Goal: Information Seeking & Learning: Understand process/instructions

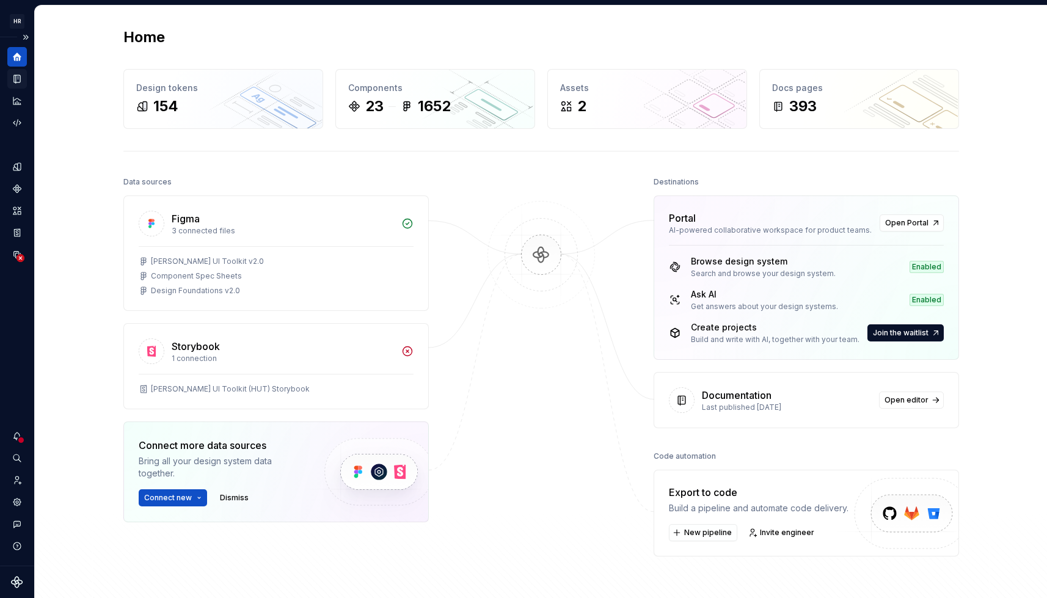
click at [18, 78] on icon "Documentation" at bounding box center [18, 79] width 5 height 7
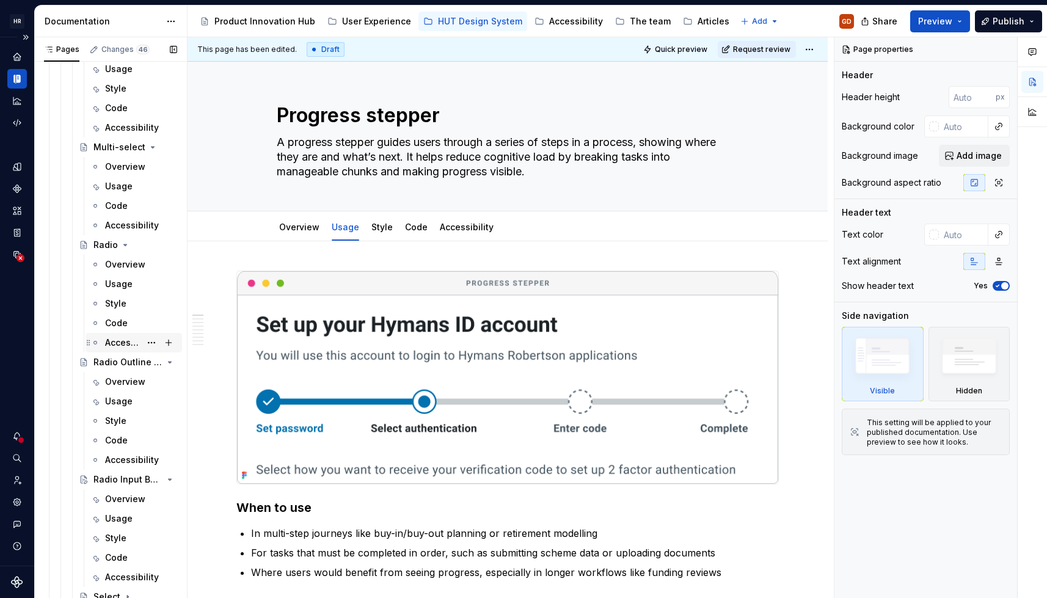
scroll to position [4519, 0]
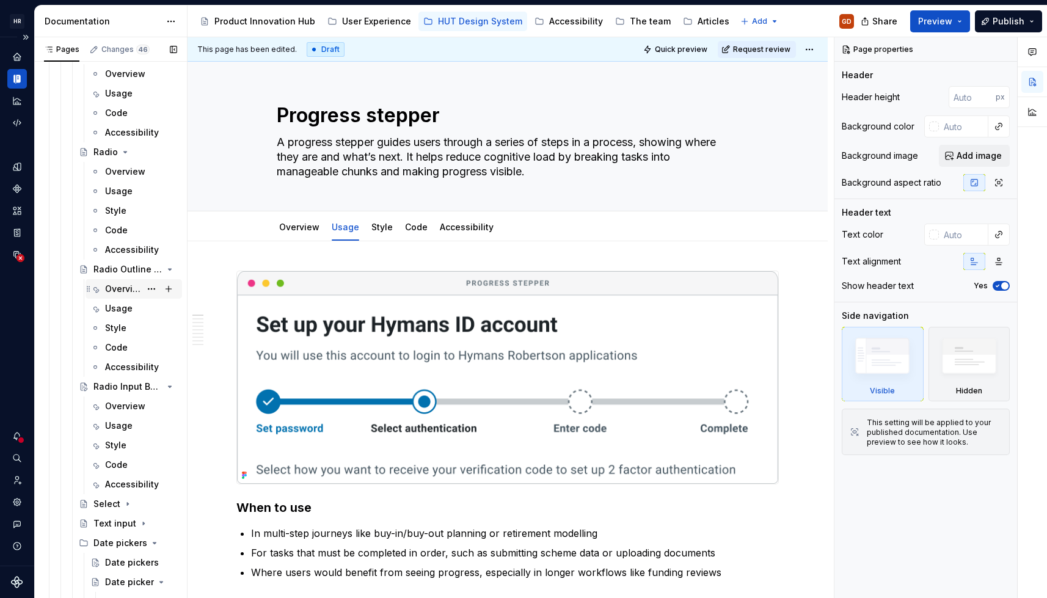
click at [125, 293] on div "Overview" at bounding box center [122, 289] width 35 height 12
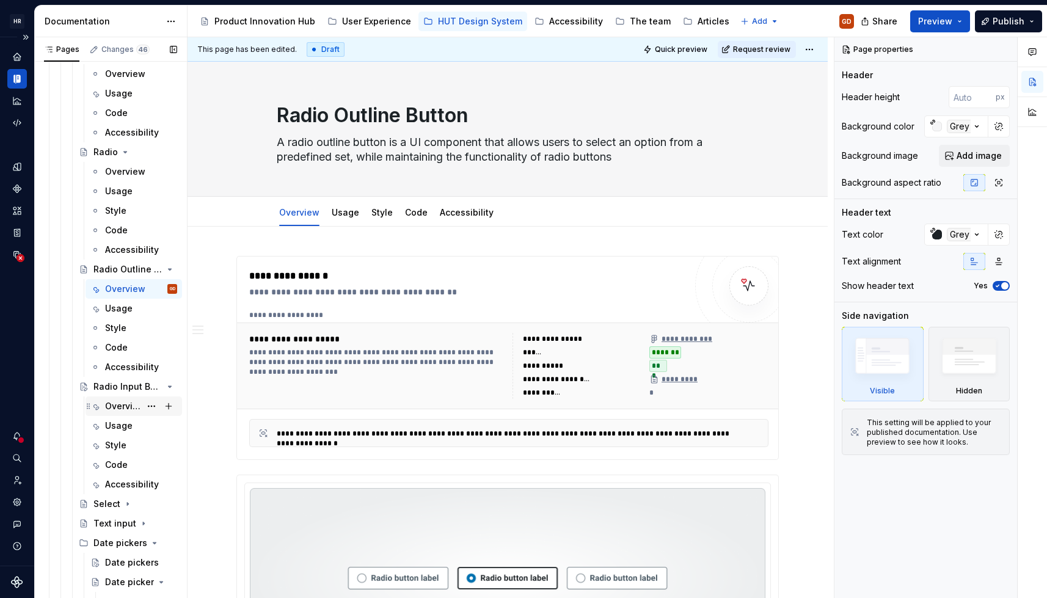
click at [115, 343] on div "Overview" at bounding box center [122, 406] width 35 height 12
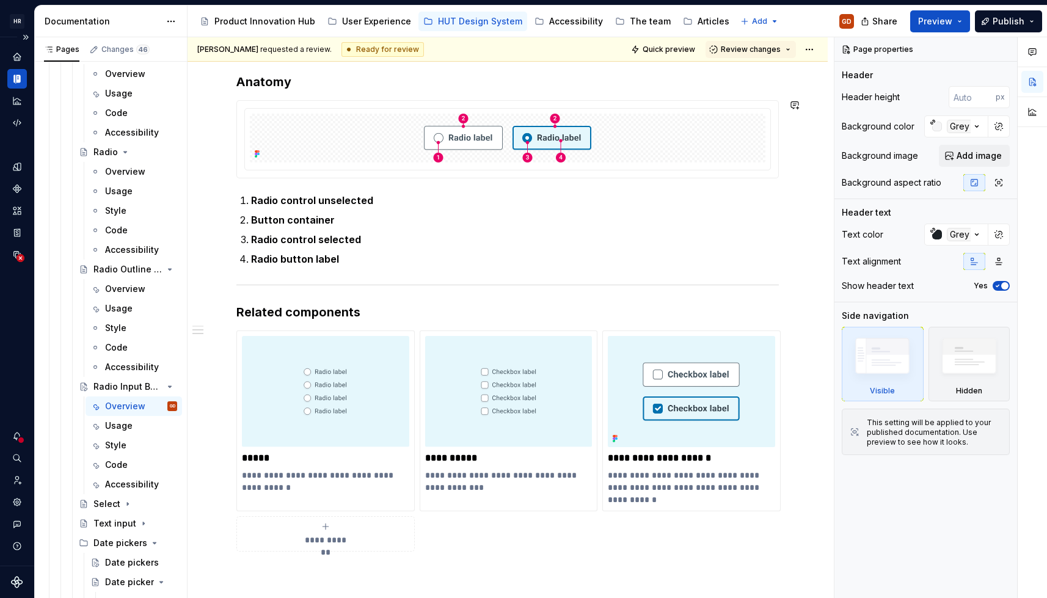
scroll to position [794, 0]
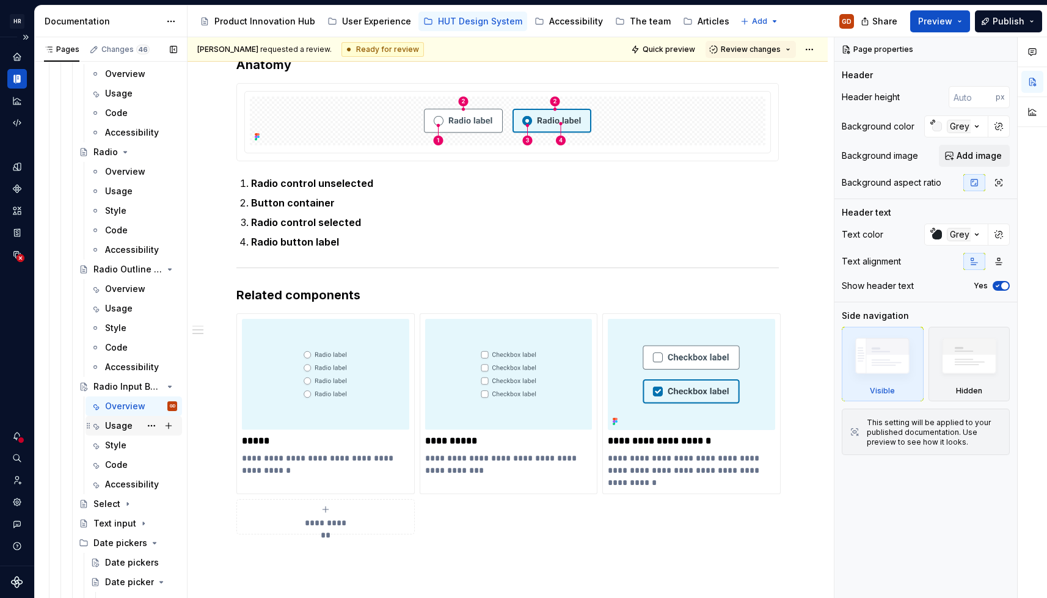
click at [122, 343] on div "Usage" at bounding box center [118, 426] width 27 height 12
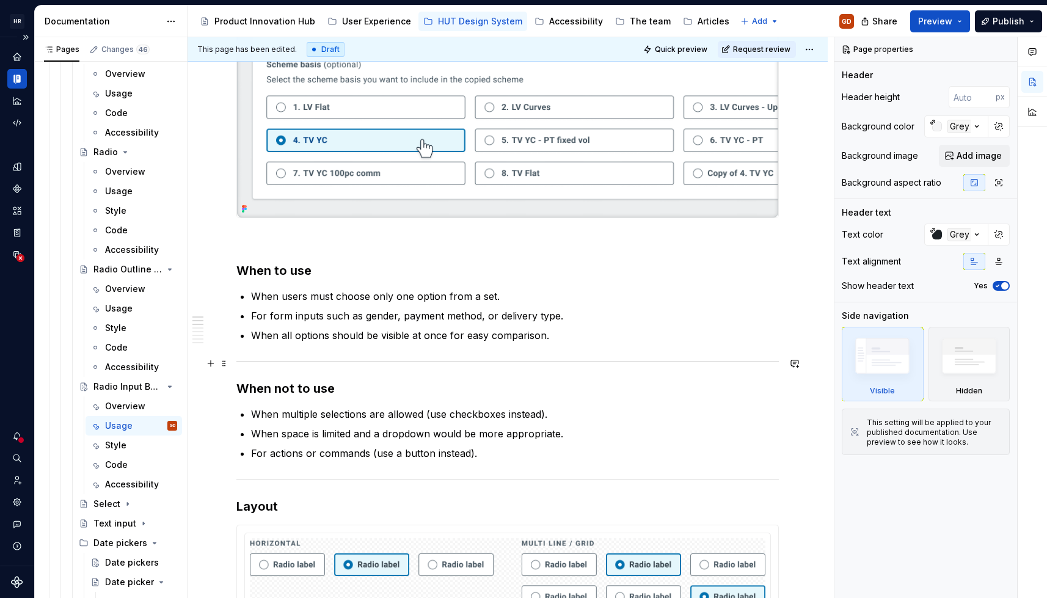
scroll to position [305, 0]
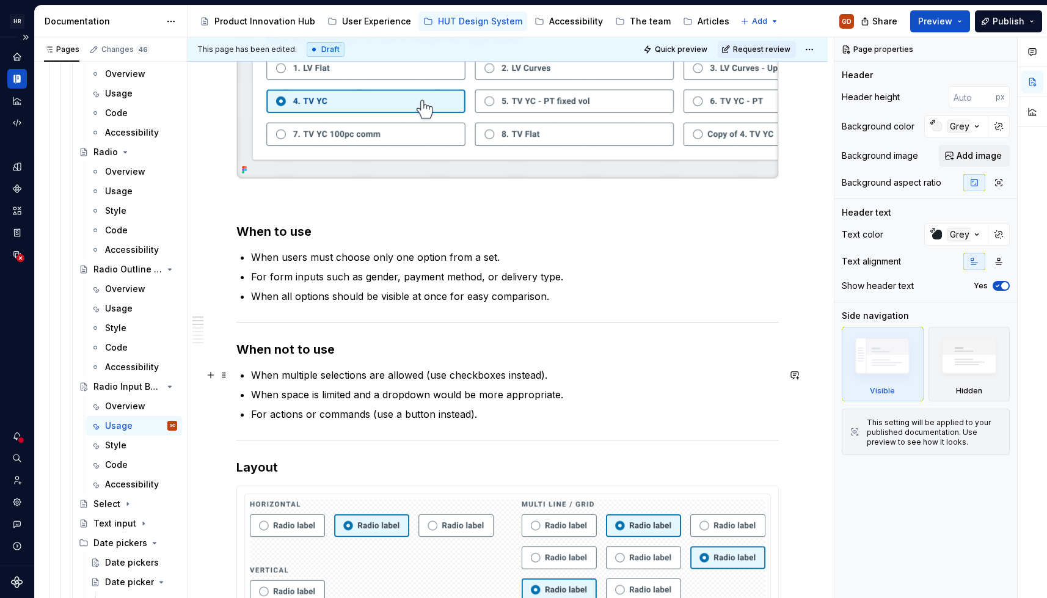
click at [506, 343] on p "When multiple selections are allowed (use checkboxes instead)." at bounding box center [515, 375] width 528 height 15
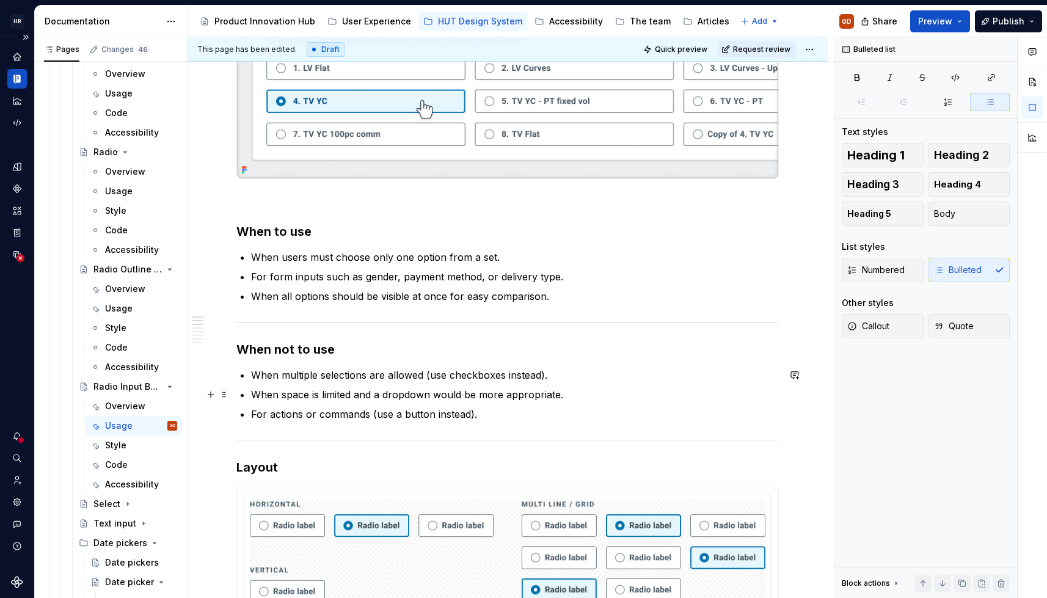
type textarea "*"
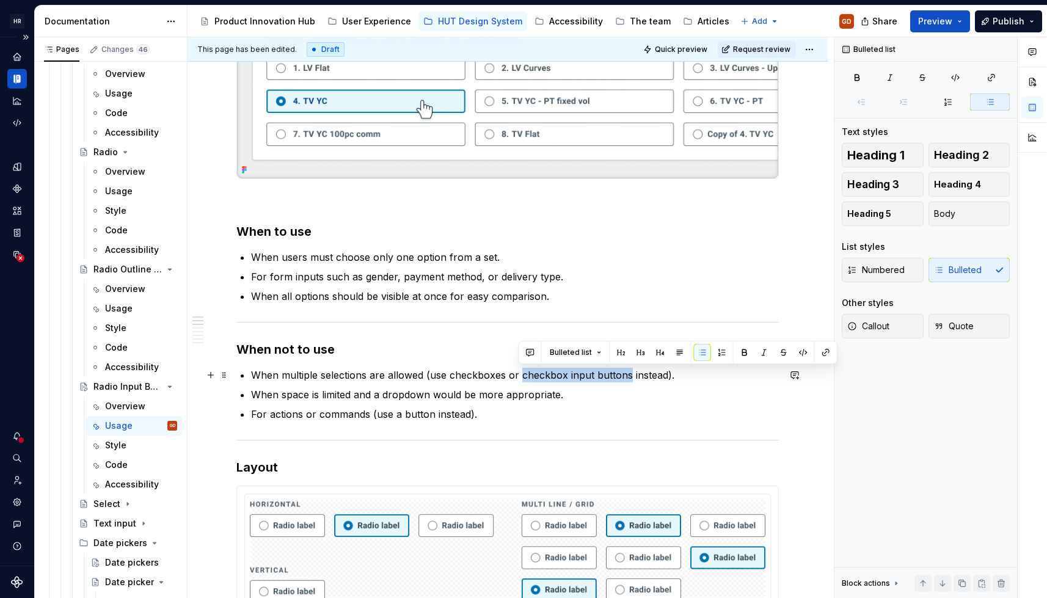
drag, startPoint x: 625, startPoint y: 376, endPoint x: 519, endPoint y: 377, distance: 106.3
click at [519, 343] on p "When multiple selections are allowed (use checkboxes or checkbox input buttons …" at bounding box center [515, 375] width 528 height 15
click at [768, 77] on icon "button" at bounding box center [991, 78] width 10 height 10
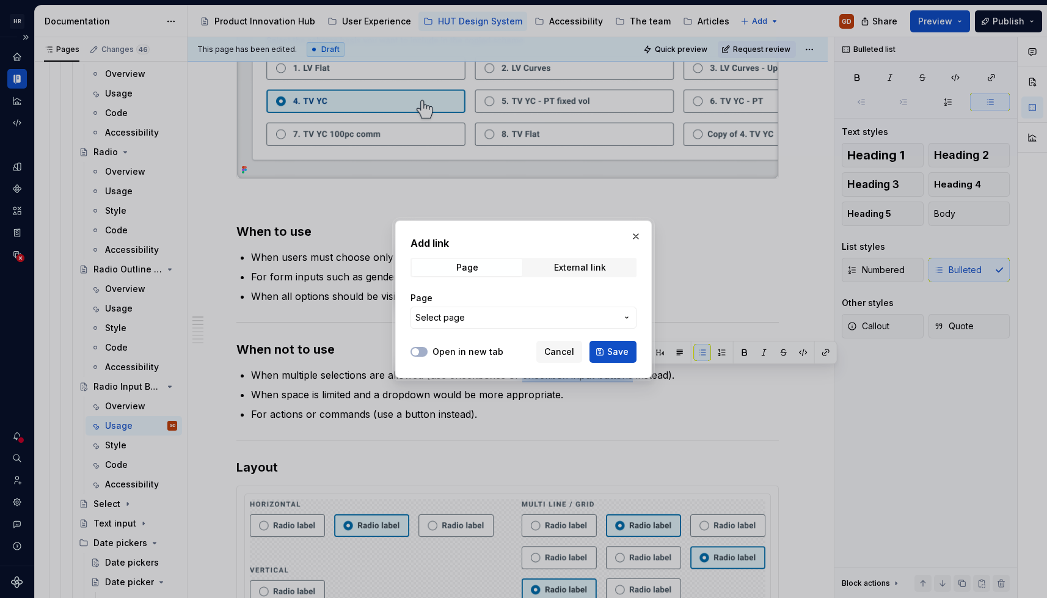
click at [524, 325] on button "Select page" at bounding box center [523, 318] width 226 height 22
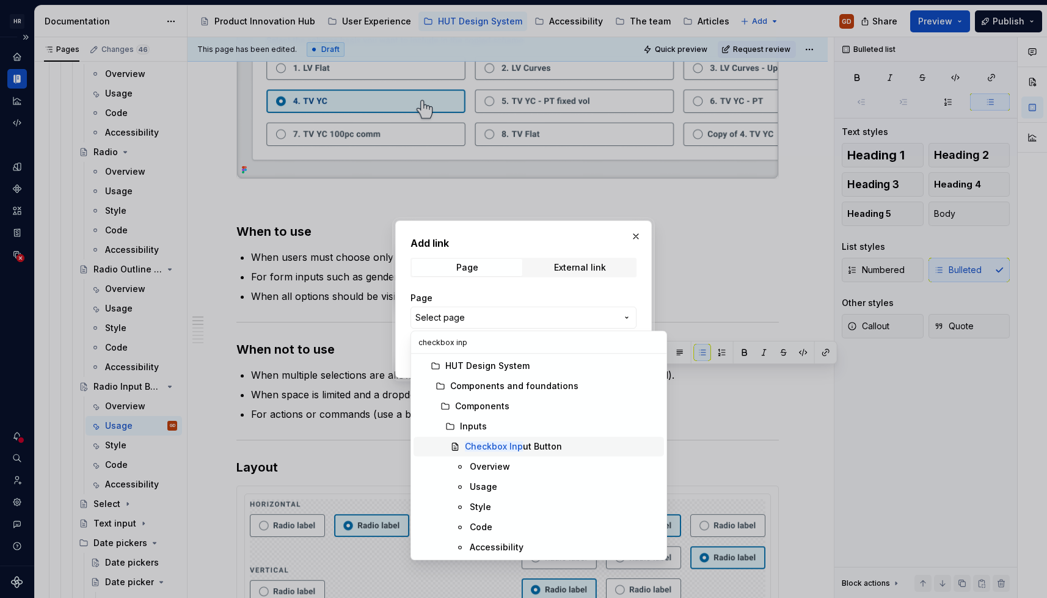
type input "checkbox inp"
click at [503, 343] on mark "Checkbox Inp" at bounding box center [494, 446] width 58 height 10
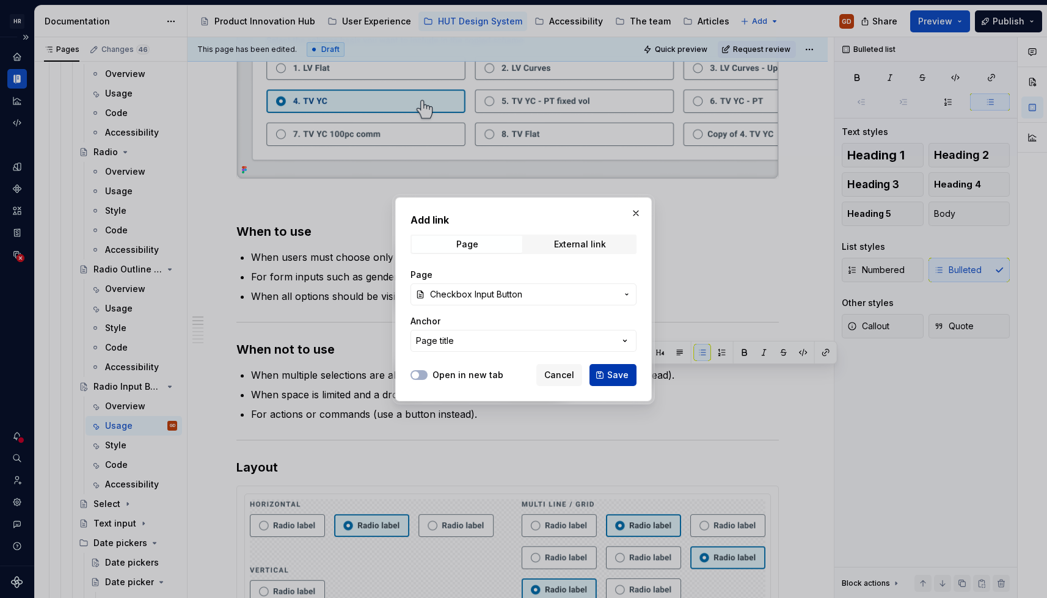
click at [613, 343] on span "Save" at bounding box center [617, 375] width 21 height 12
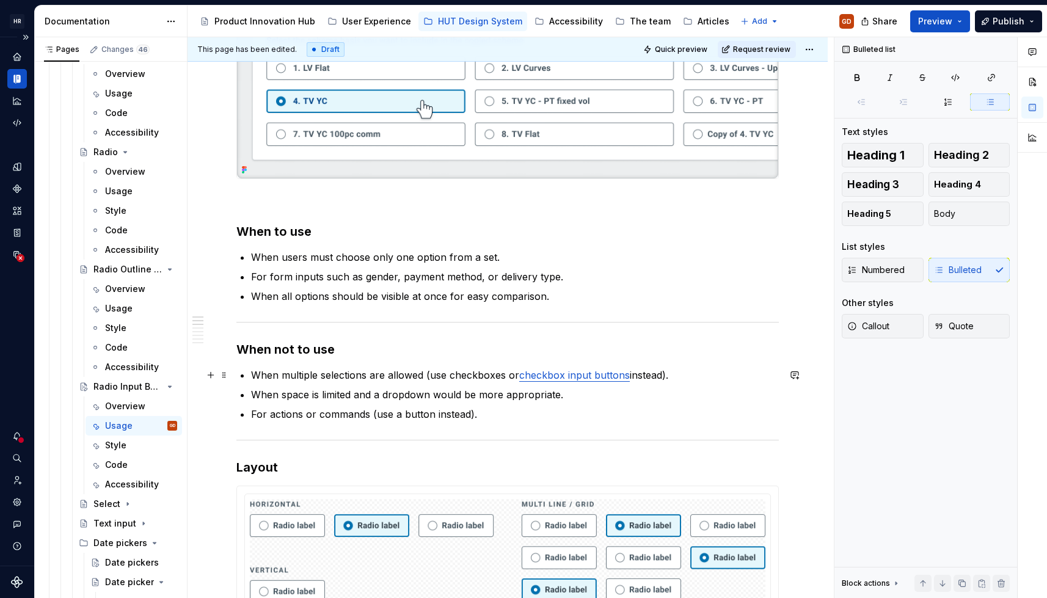
click at [448, 343] on p "When multiple selections are allowed (use checkboxes or checkbox input buttons …" at bounding box center [515, 375] width 528 height 15
drag, startPoint x: 448, startPoint y: 374, endPoint x: 504, endPoint y: 376, distance: 56.2
click at [504, 343] on p "When multiple selections are allowed (use checkboxes or checkbox input buttons …" at bounding box center [515, 375] width 528 height 15
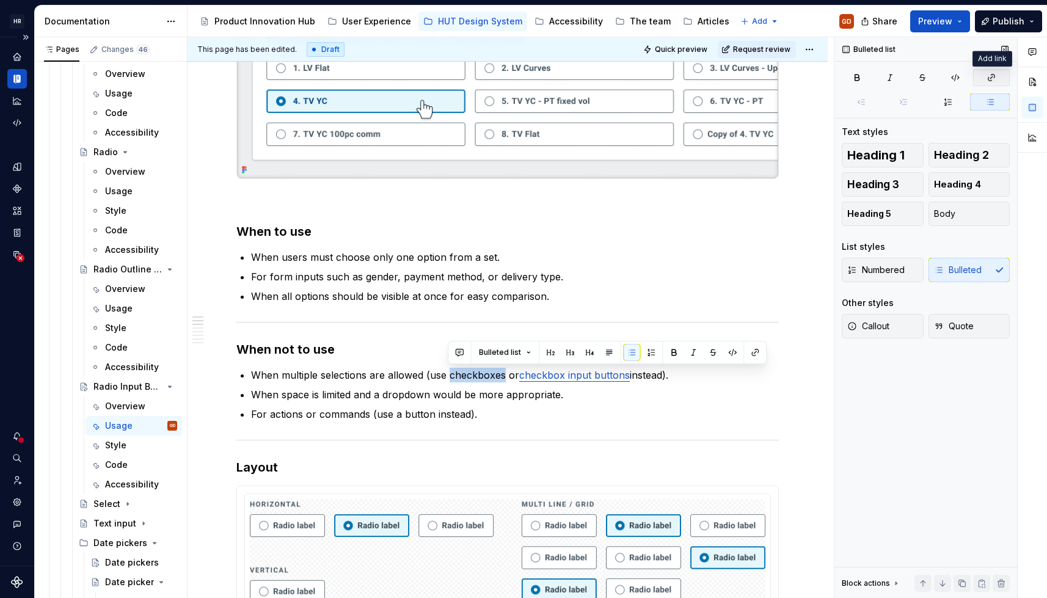
click at [768, 81] on icon "button" at bounding box center [991, 78] width 10 height 10
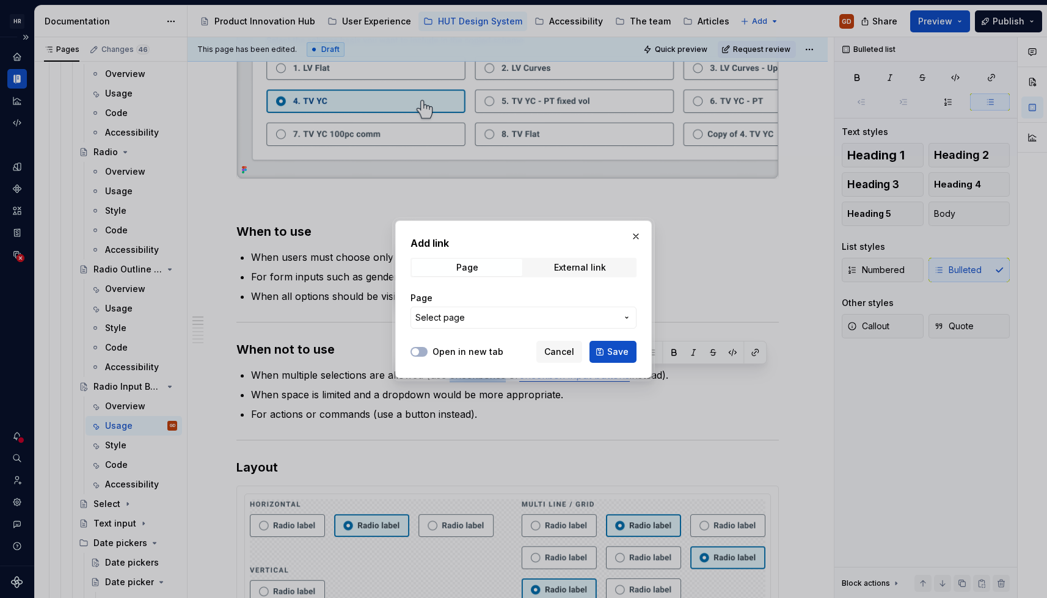
click at [541, 316] on span "Select page" at bounding box center [516, 317] width 202 height 12
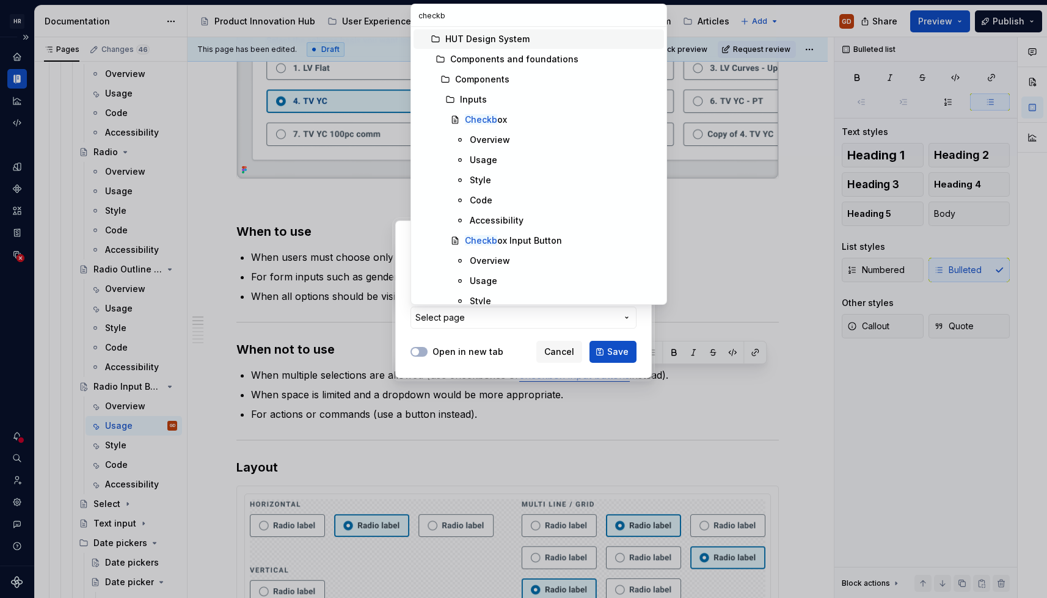
type input "checkbo"
click at [503, 117] on div "Checkbo x" at bounding box center [486, 120] width 42 height 12
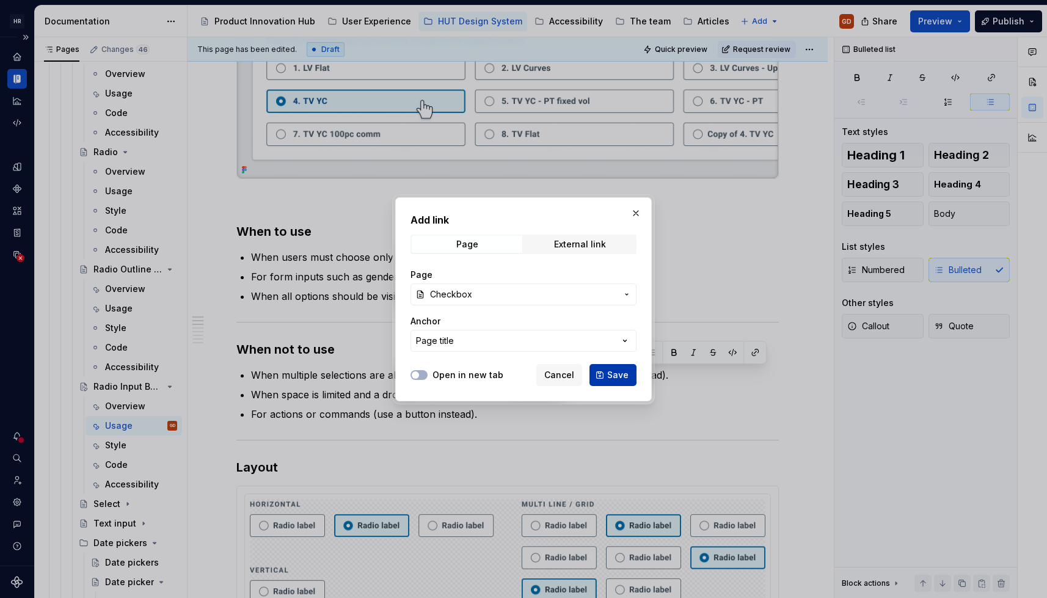
click at [623, 343] on span "Save" at bounding box center [617, 375] width 21 height 12
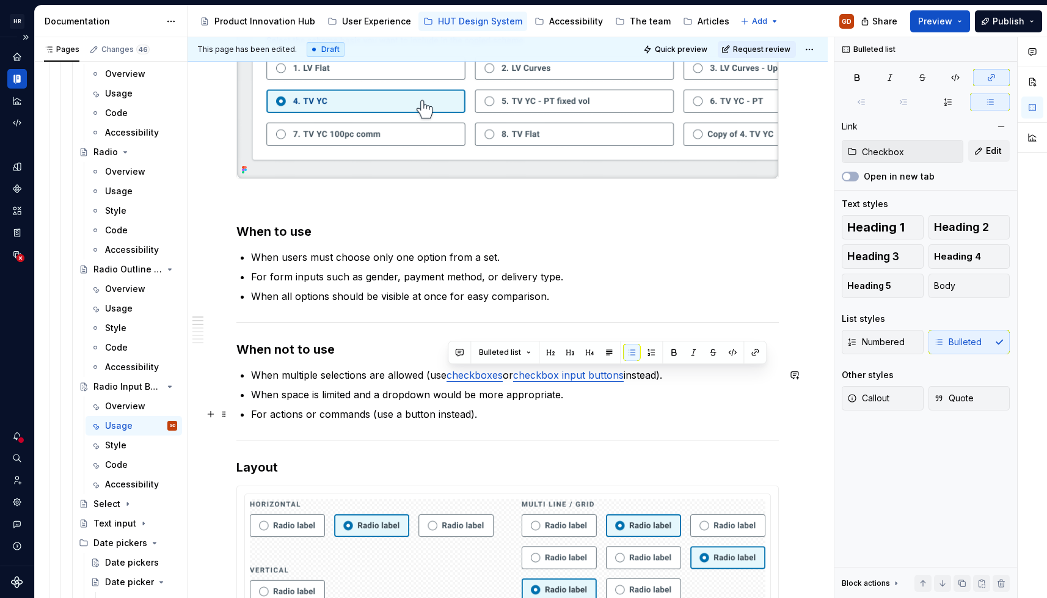
click at [551, 343] on p "For actions or commands (use a button instead)." at bounding box center [515, 414] width 528 height 15
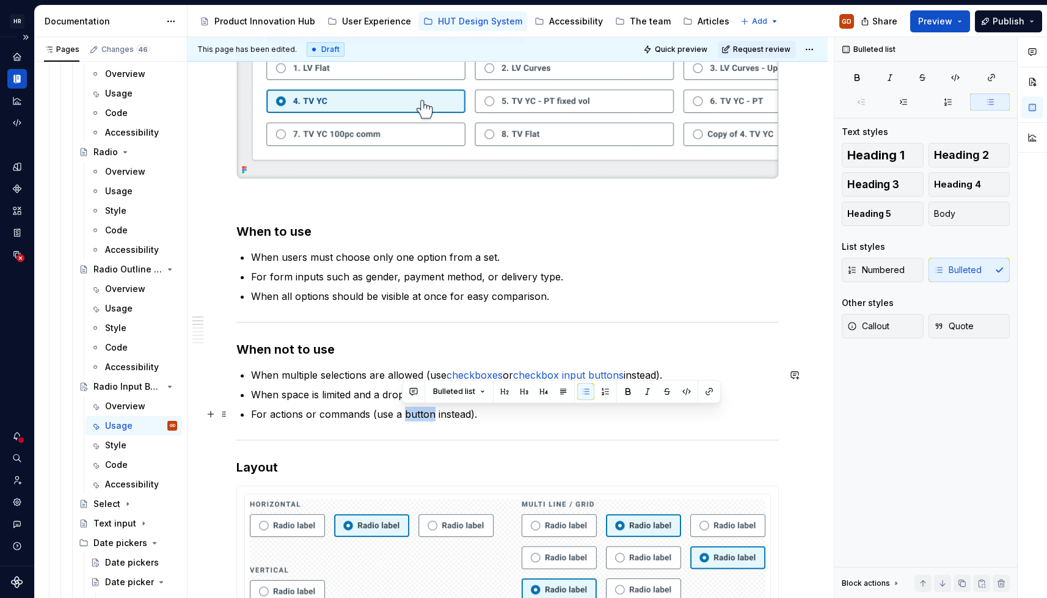
drag, startPoint x: 405, startPoint y: 415, endPoint x: 430, endPoint y: 415, distance: 25.0
click at [430, 343] on p "For actions or commands (use a button instead)." at bounding box center [515, 414] width 528 height 15
click at [768, 75] on button "button" at bounding box center [991, 77] width 37 height 17
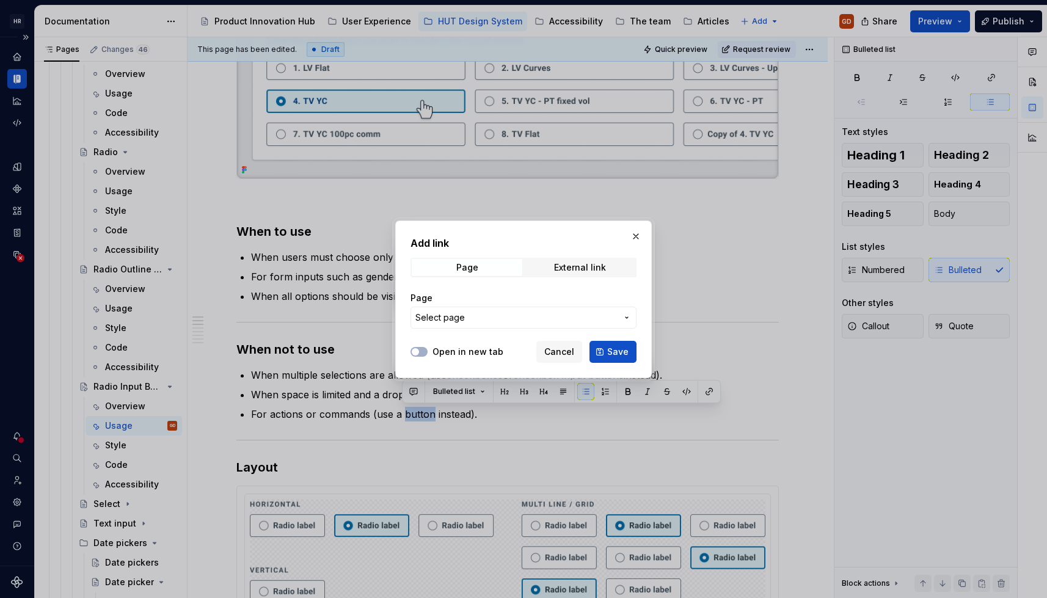
click at [558, 313] on span "Select page" at bounding box center [516, 317] width 202 height 12
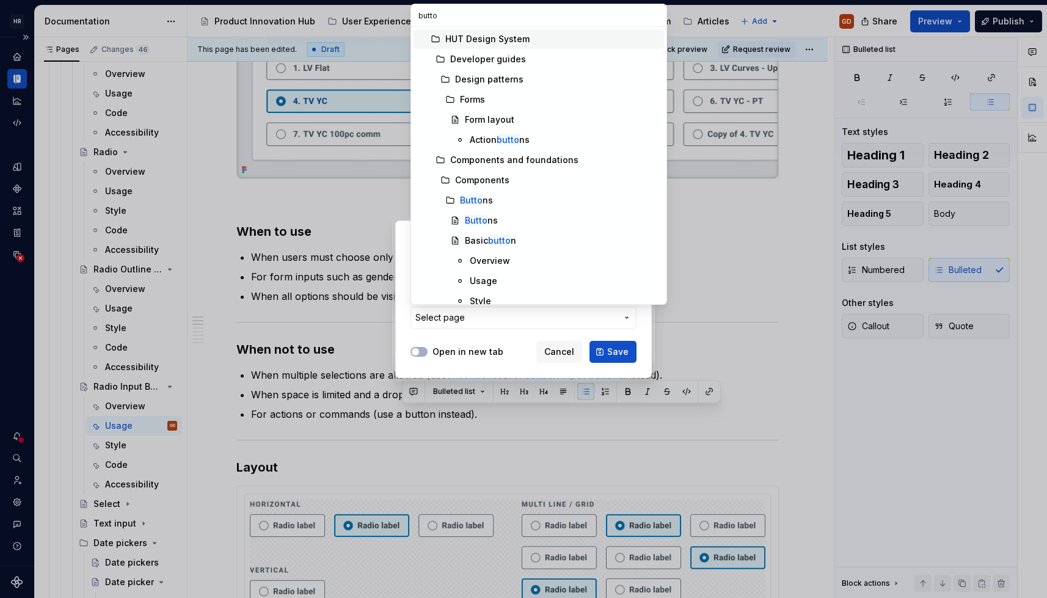
type input "button"
click at [486, 220] on mark "Button" at bounding box center [479, 220] width 28 height 10
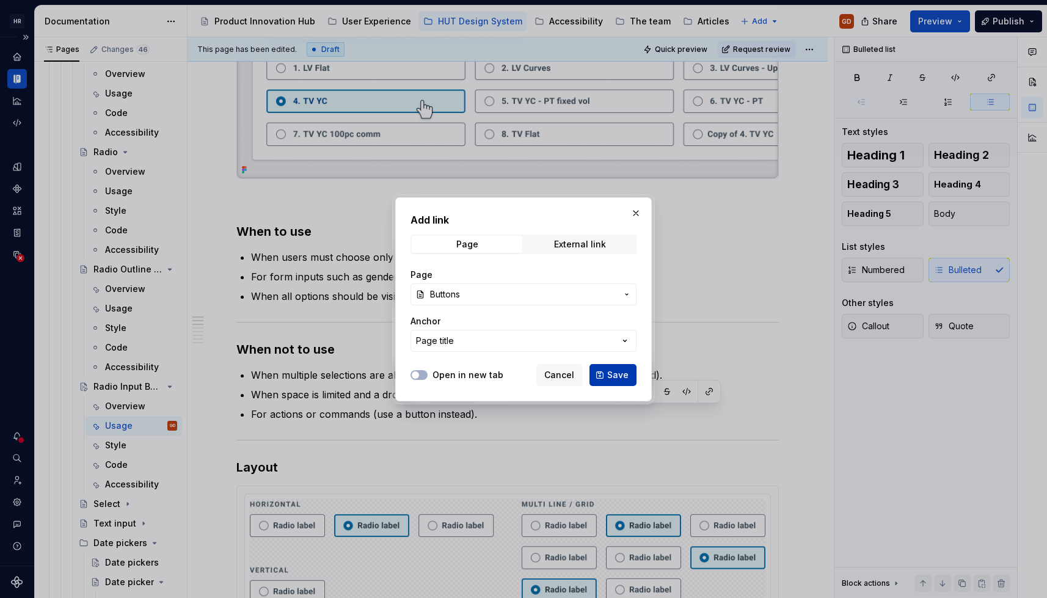
click at [603, 343] on button "Save" at bounding box center [612, 375] width 47 height 22
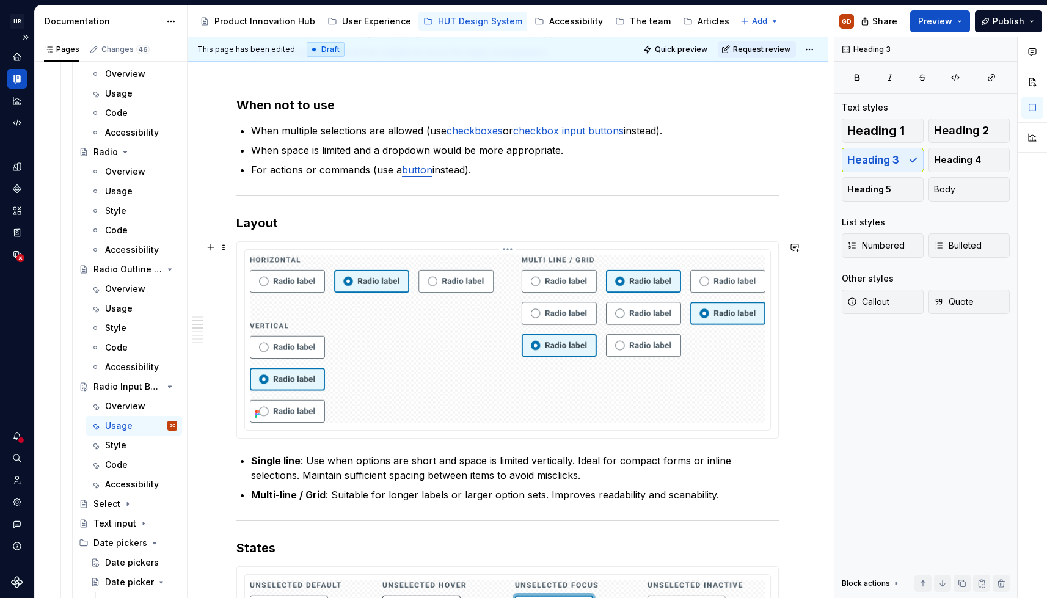
scroll to position [672, 0]
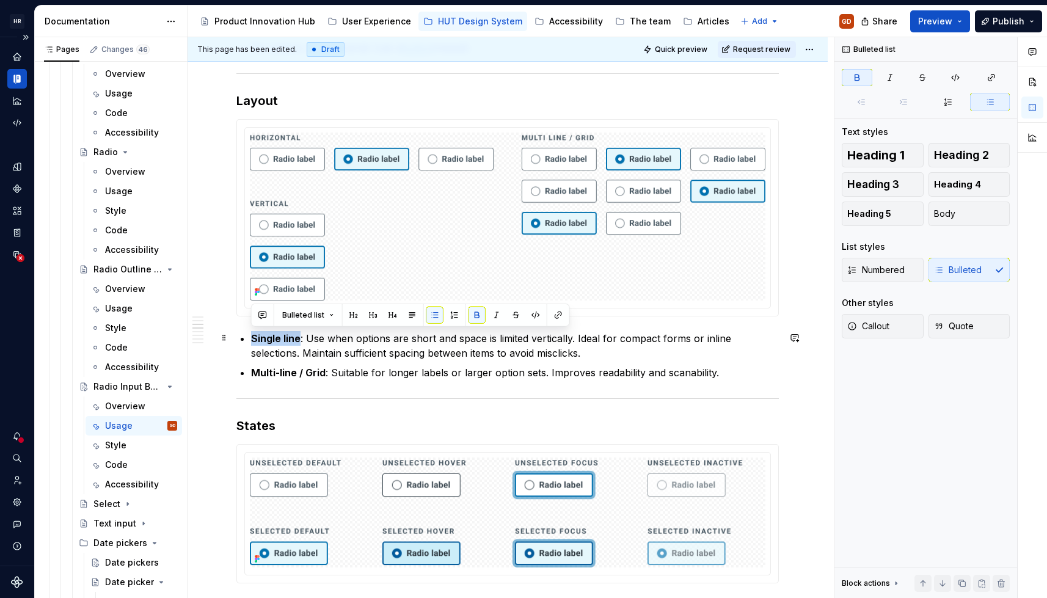
drag, startPoint x: 297, startPoint y: 338, endPoint x: 252, endPoint y: 336, distance: 44.6
click at [252, 336] on strong "Single line" at bounding box center [275, 338] width 49 height 12
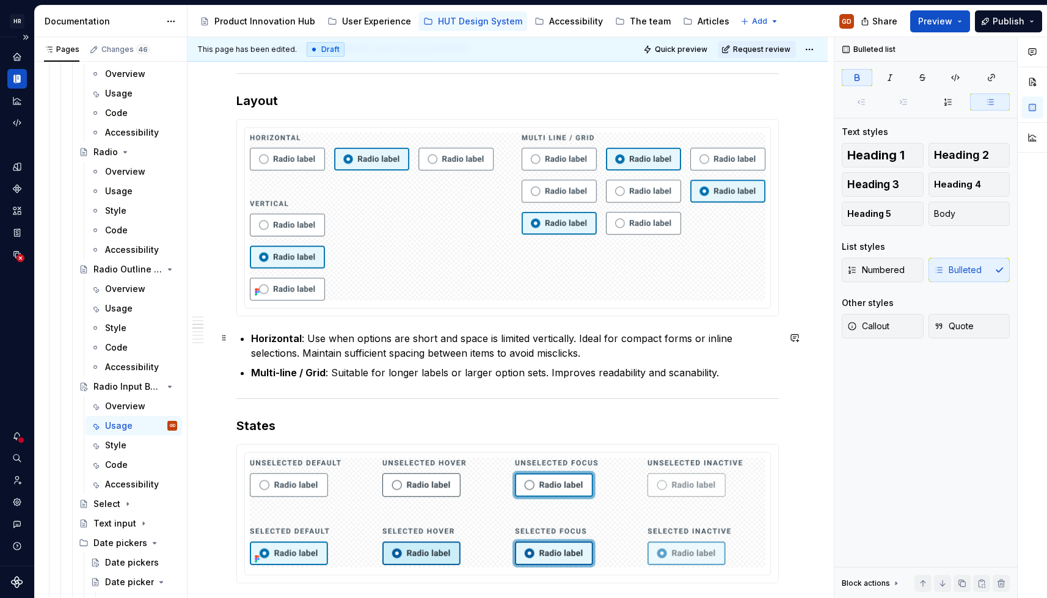
click at [609, 343] on p "Horizontal : Use when options are short and space is limited vertically. Ideal …" at bounding box center [515, 345] width 528 height 29
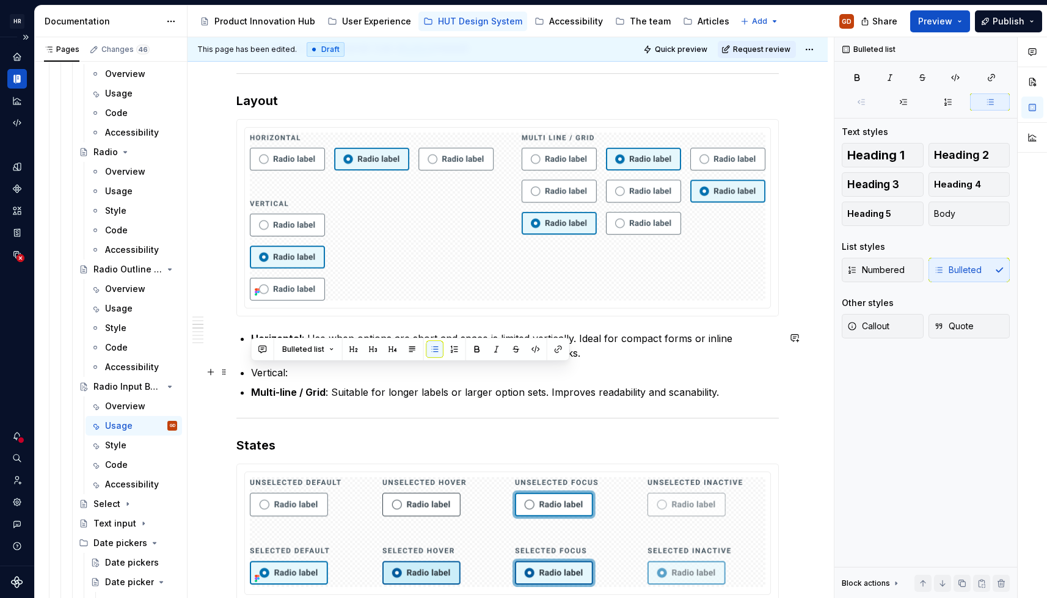
drag, startPoint x: 291, startPoint y: 371, endPoint x: 252, endPoint y: 373, distance: 38.5
click at [252, 343] on p "Vertical:" at bounding box center [515, 372] width 528 height 15
click at [299, 343] on p "Vertical:" at bounding box center [515, 372] width 528 height 15
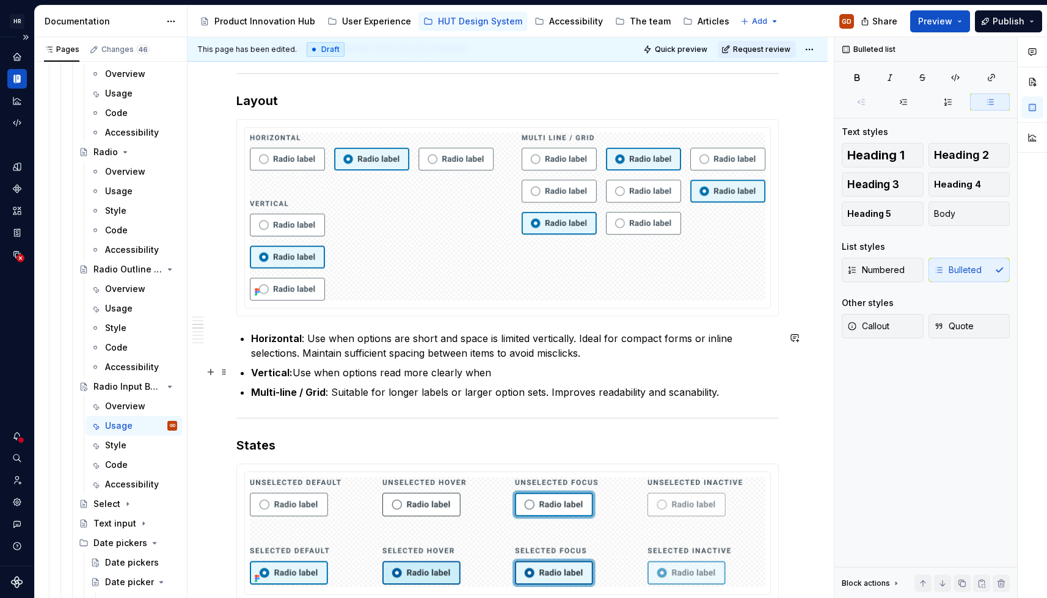
click at [478, 343] on p "Vertical: Use when options read more clearly when" at bounding box center [515, 372] width 528 height 15
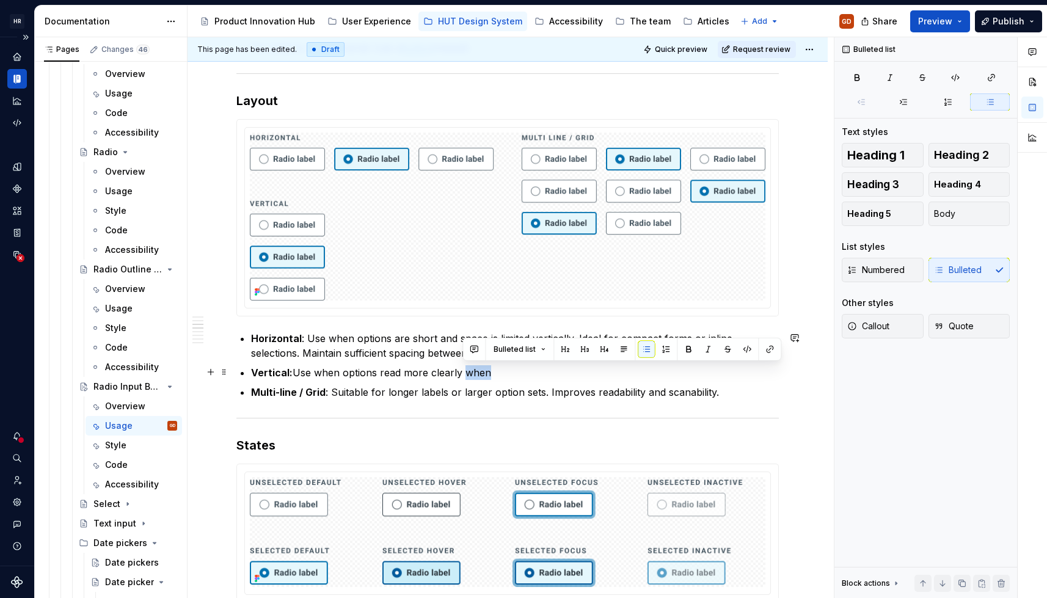
click at [519, 343] on p "Vertical: Use when options read more clearly when" at bounding box center [515, 372] width 528 height 15
click at [518, 343] on p "Vertical: Use when options read more clearly when" at bounding box center [515, 372] width 528 height 15
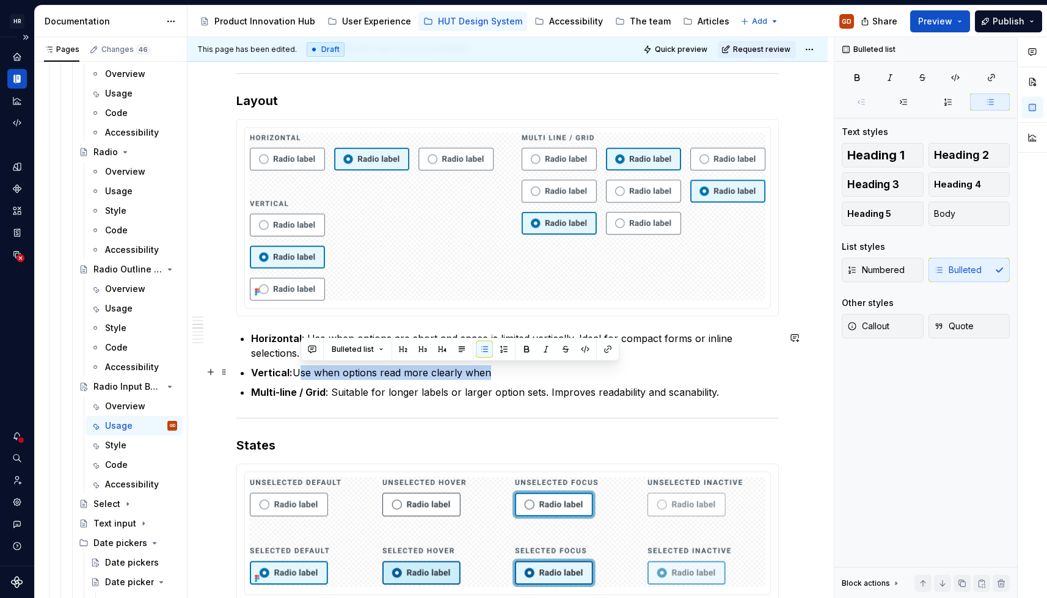
drag, startPoint x: 506, startPoint y: 371, endPoint x: 297, endPoint y: 364, distance: 209.0
click at [297, 343] on p "Vertical: Use when options read more clearly when" at bounding box center [515, 372] width 528 height 15
drag, startPoint x: 294, startPoint y: 366, endPoint x: 485, endPoint y: 367, distance: 190.5
click at [485, 343] on p "Vertical: Use when options read more clearly when" at bounding box center [515, 372] width 528 height 15
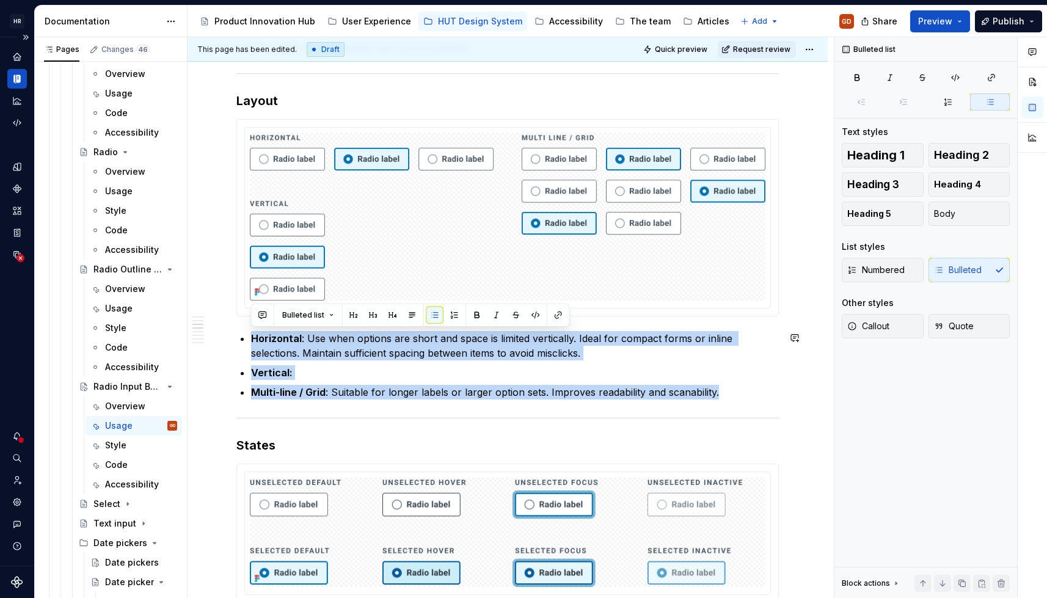
drag, startPoint x: 746, startPoint y: 390, endPoint x: 249, endPoint y: 328, distance: 501.6
click at [249, 328] on div "When to use When users must choose only one option from a set. For form inputs …" at bounding box center [507, 507] width 542 height 1817
copy ul "Horizontal : Use when options are short and space is limited vertically. Ideal …"
drag, startPoint x: 292, startPoint y: 365, endPoint x: 307, endPoint y: 368, distance: 15.1
click at [292, 343] on strong "Vertical:" at bounding box center [272, 372] width 42 height 12
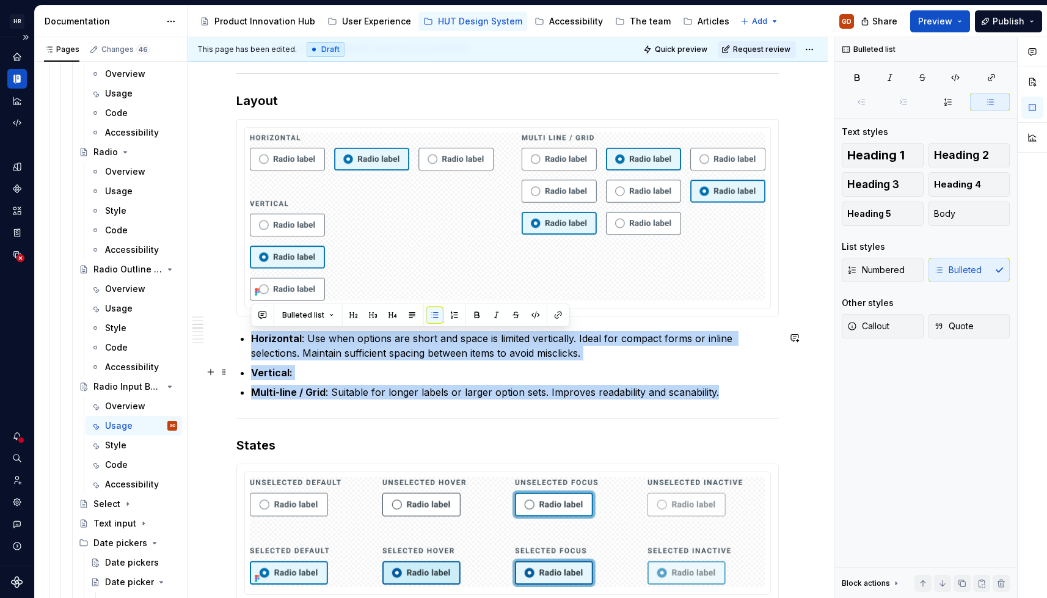
click at [303, 343] on p "Vertical:" at bounding box center [515, 372] width 528 height 15
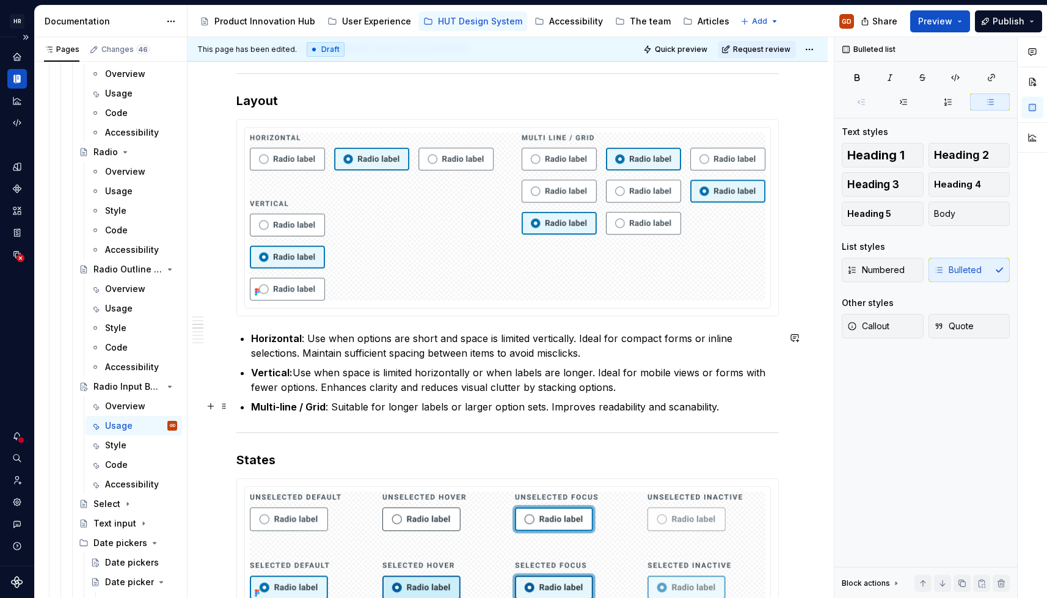
click at [740, 343] on p "Multi-line / Grid : Suitable for longer labels or larger option sets. Improves …" at bounding box center [515, 406] width 528 height 15
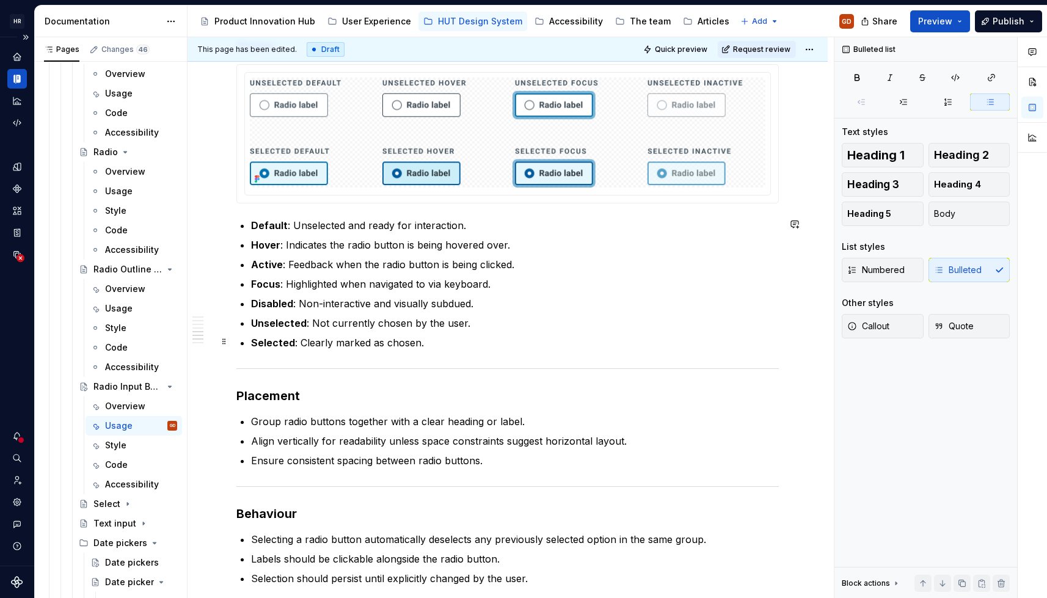
scroll to position [1160, 0]
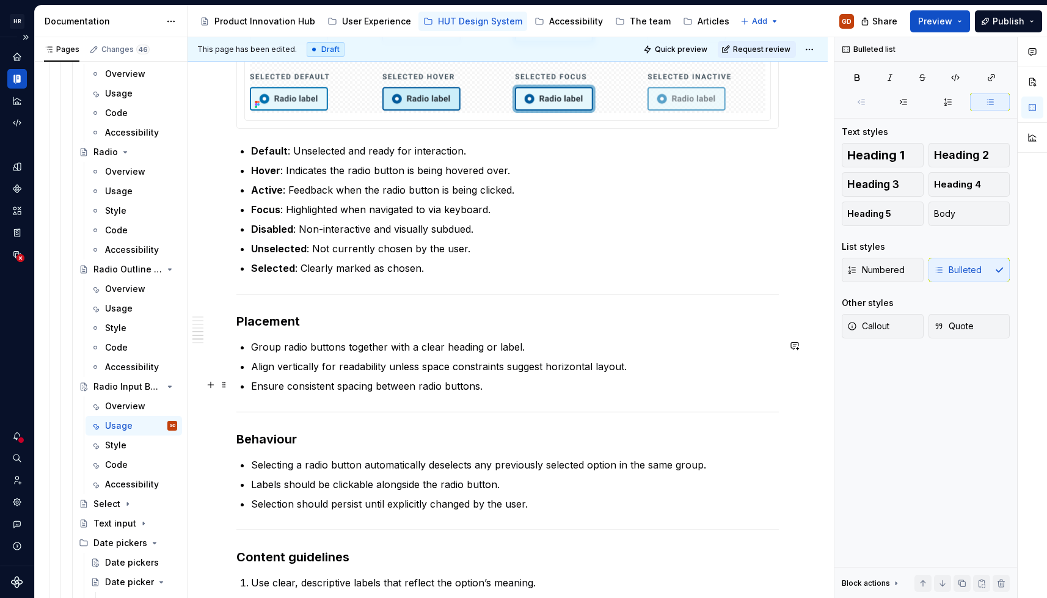
click at [540, 343] on p "Ensure consistent spacing between radio buttons." at bounding box center [515, 386] width 528 height 15
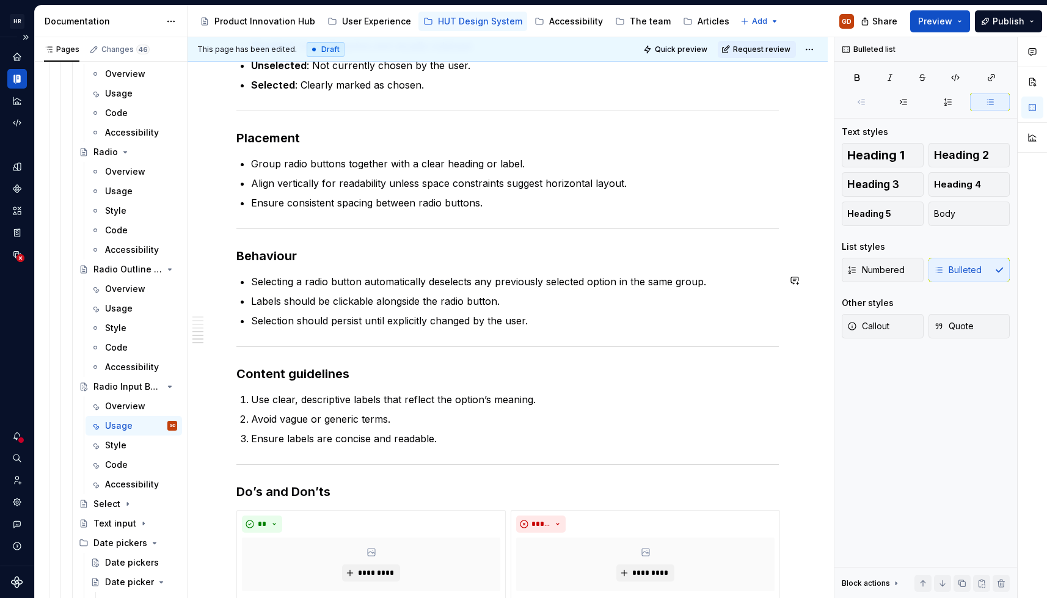
scroll to position [1405, 0]
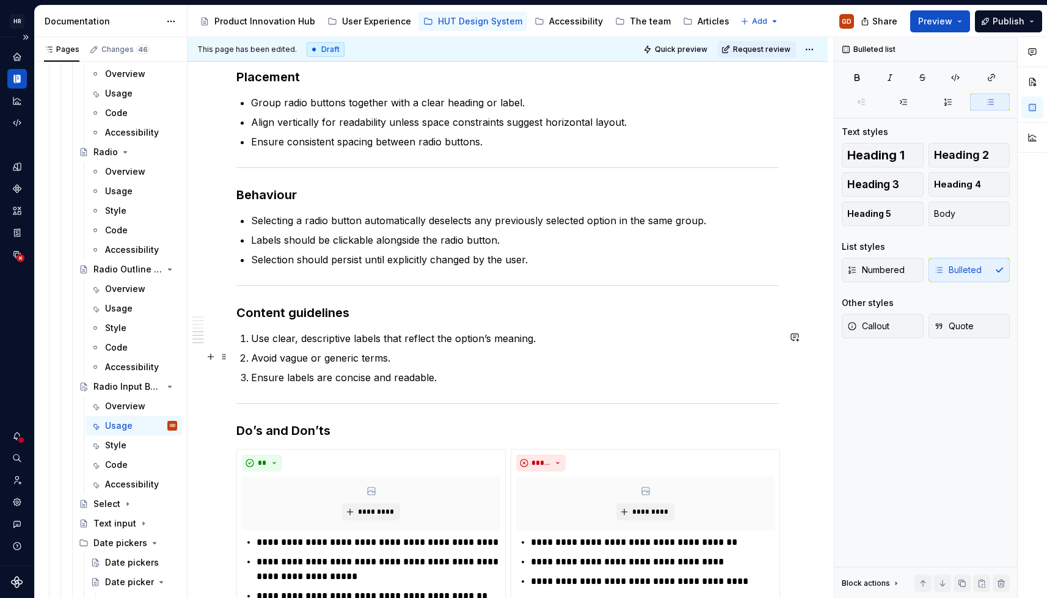
click at [345, 343] on ol "Use clear, descriptive labels that reflect the option’s meaning. Avoid vague or…" at bounding box center [515, 358] width 528 height 54
click at [768, 276] on button "Bulleted" at bounding box center [969, 270] width 82 height 24
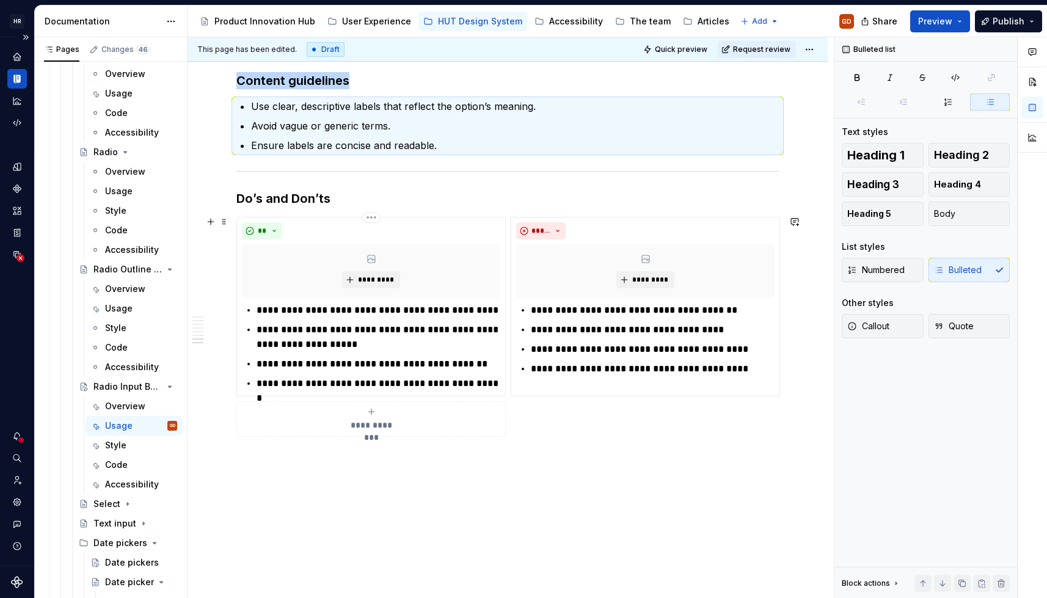
scroll to position [1649, 0]
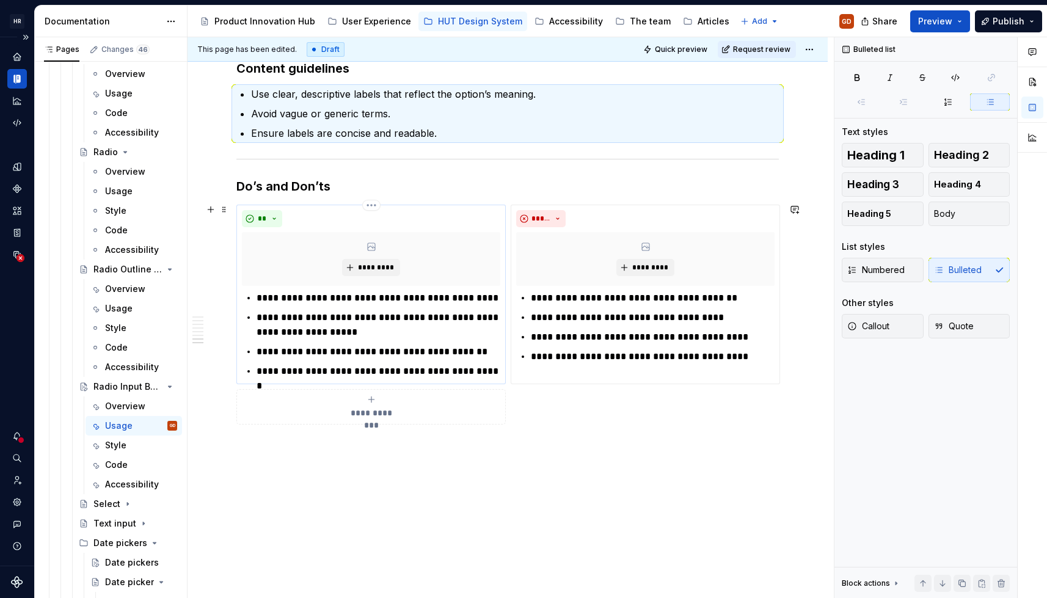
click at [360, 343] on p "**********" at bounding box center [378, 351] width 244 height 15
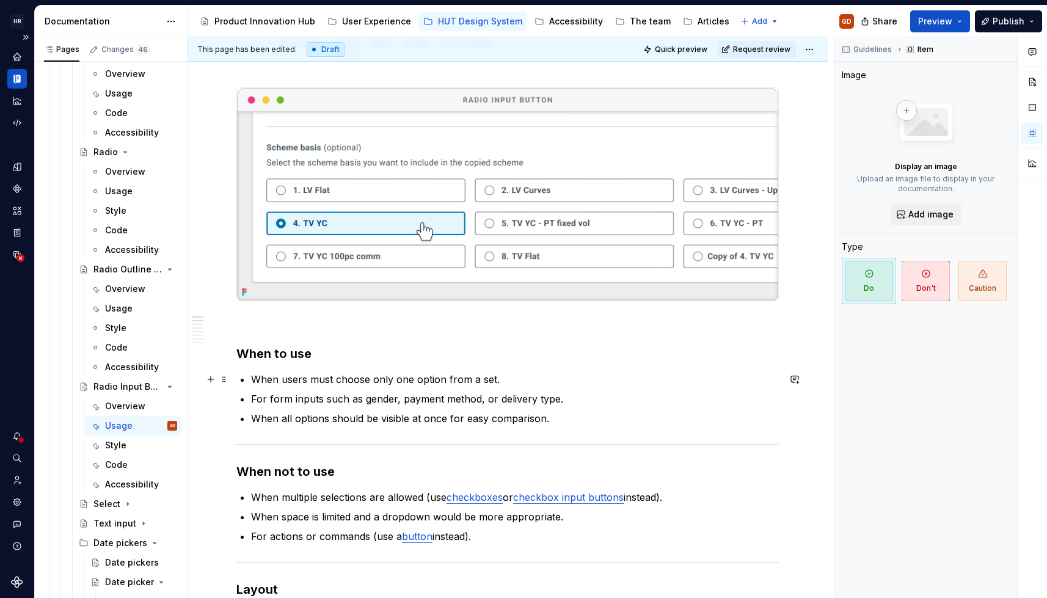
scroll to position [0, 0]
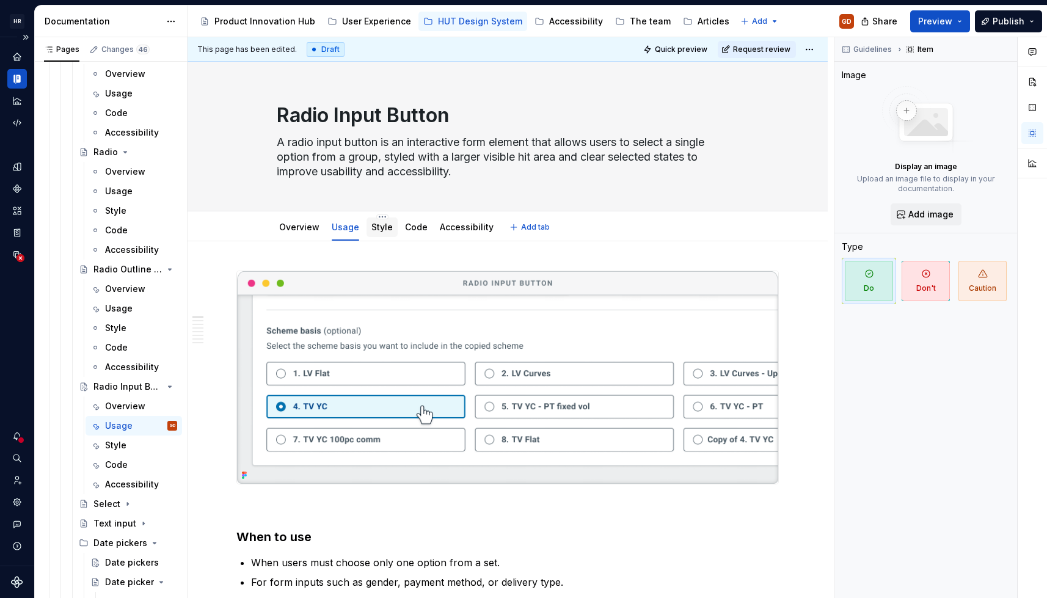
click at [385, 234] on div "Style" at bounding box center [381, 227] width 21 height 15
click at [376, 230] on link "Style" at bounding box center [381, 227] width 21 height 10
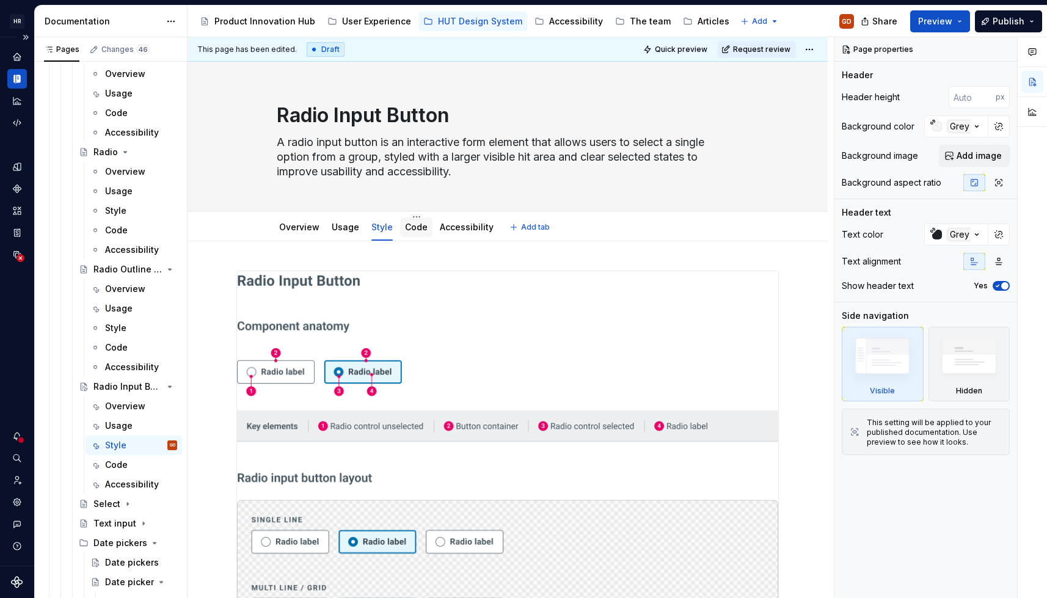
click at [416, 234] on div "Code" at bounding box center [416, 227] width 32 height 20
click at [419, 227] on link "Code" at bounding box center [416, 227] width 23 height 10
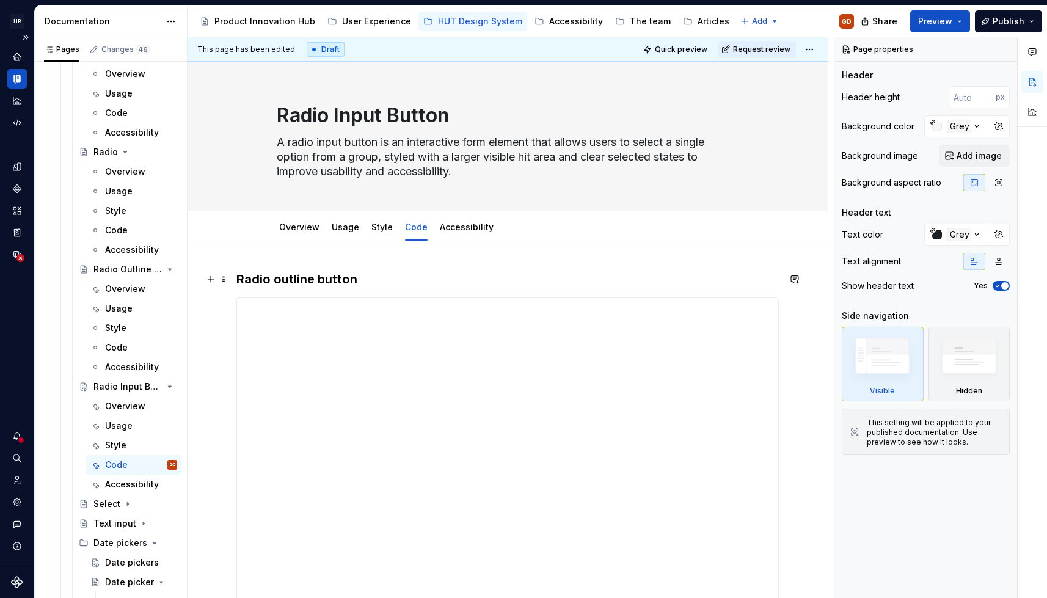
click at [383, 279] on h3 "Radio outline button" at bounding box center [507, 279] width 542 height 17
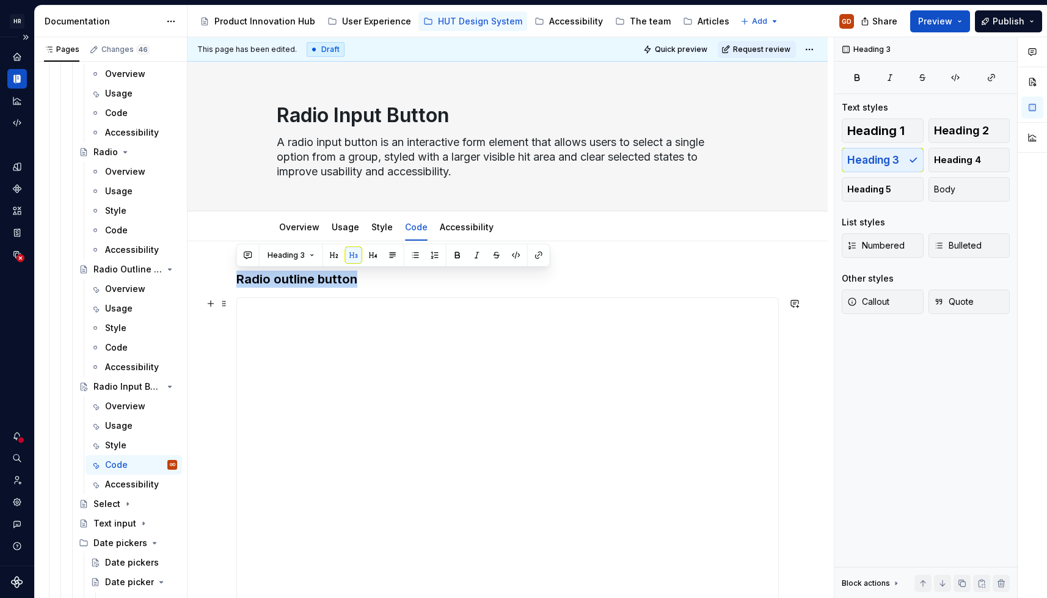
drag, startPoint x: 238, startPoint y: 277, endPoint x: 464, endPoint y: 435, distance: 275.8
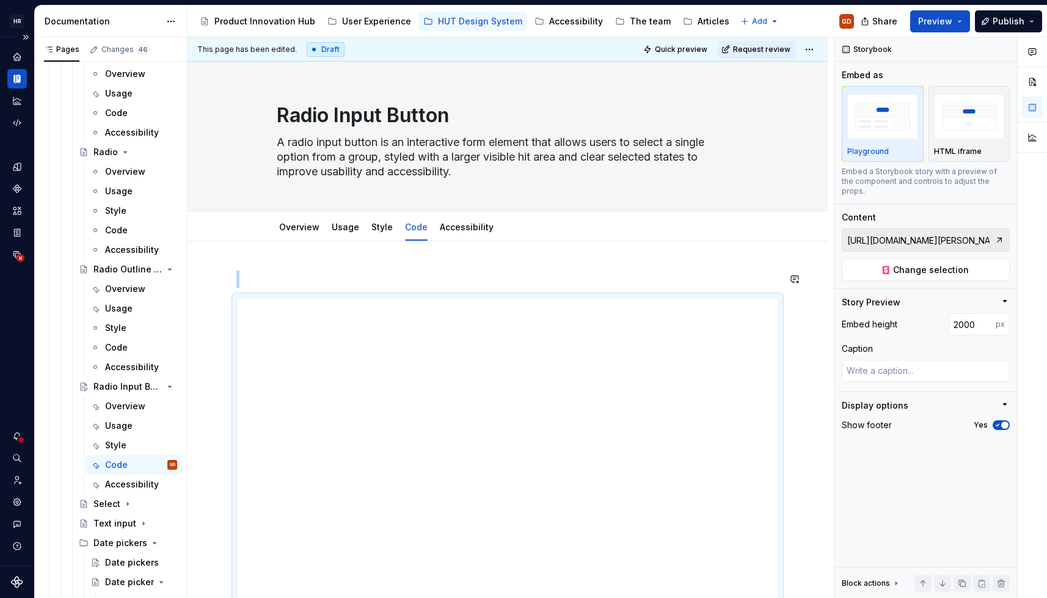
click at [227, 330] on span at bounding box center [224, 332] width 10 height 17
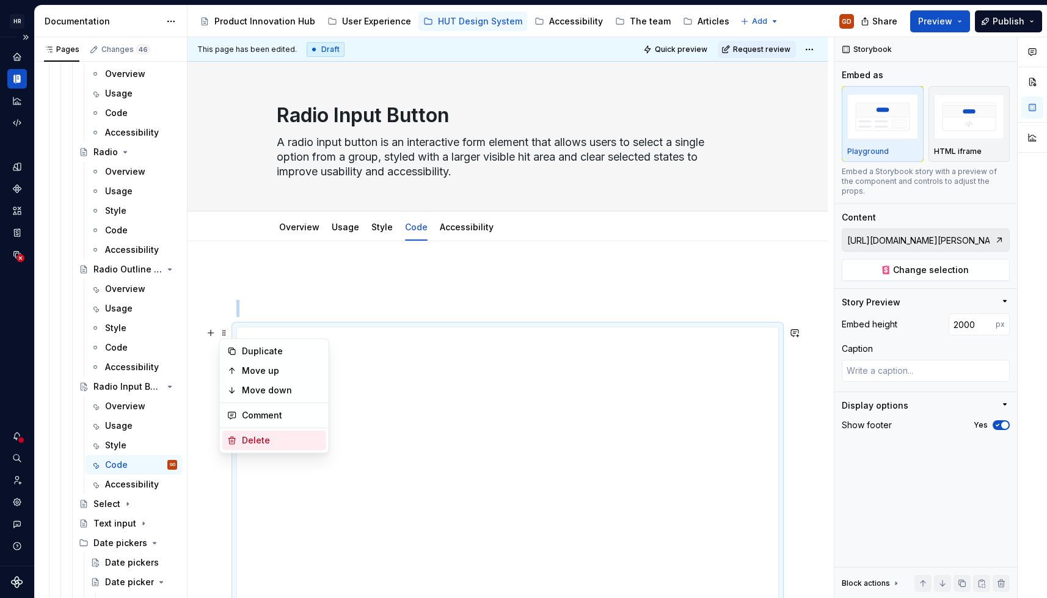
click at [275, 343] on div "Delete" at bounding box center [281, 440] width 79 height 12
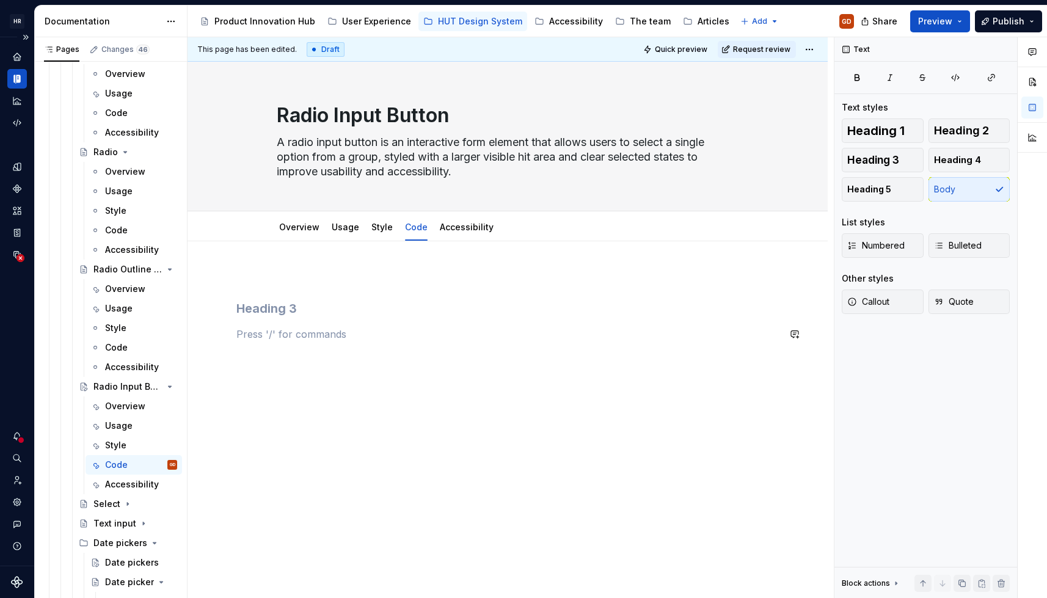
click at [296, 317] on div at bounding box center [507, 306] width 542 height 71
click at [299, 332] on p at bounding box center [507, 334] width 542 height 15
type textarea "*"
drag, startPoint x: 249, startPoint y: 279, endPoint x: 240, endPoint y: 280, distance: 8.6
click at [240, 280] on p "/v" at bounding box center [507, 278] width 542 height 15
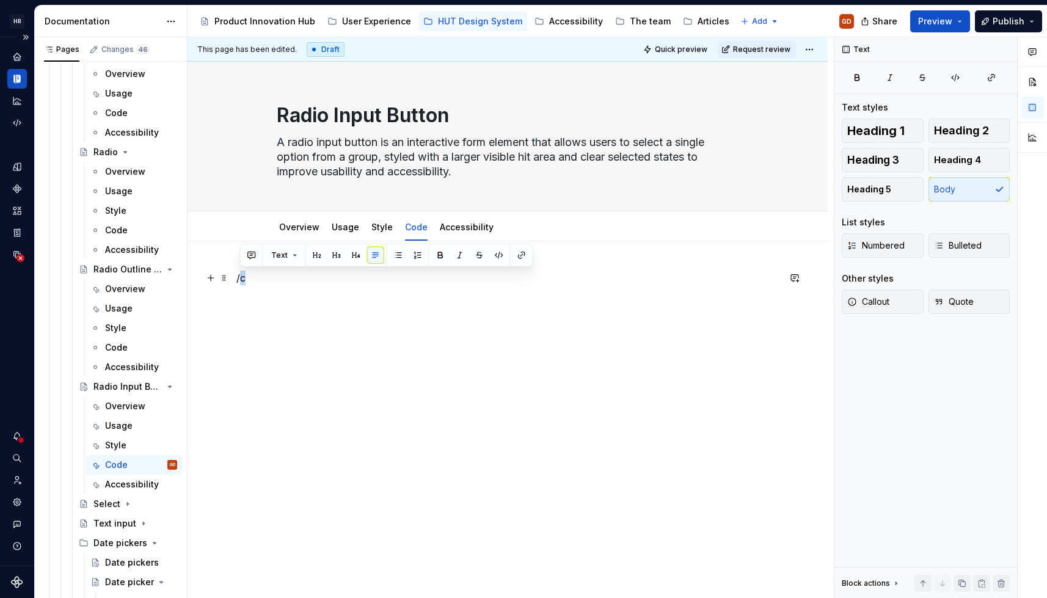
drag, startPoint x: 248, startPoint y: 275, endPoint x: 241, endPoint y: 278, distance: 7.1
click at [241, 278] on p "/c" at bounding box center [507, 278] width 542 height 15
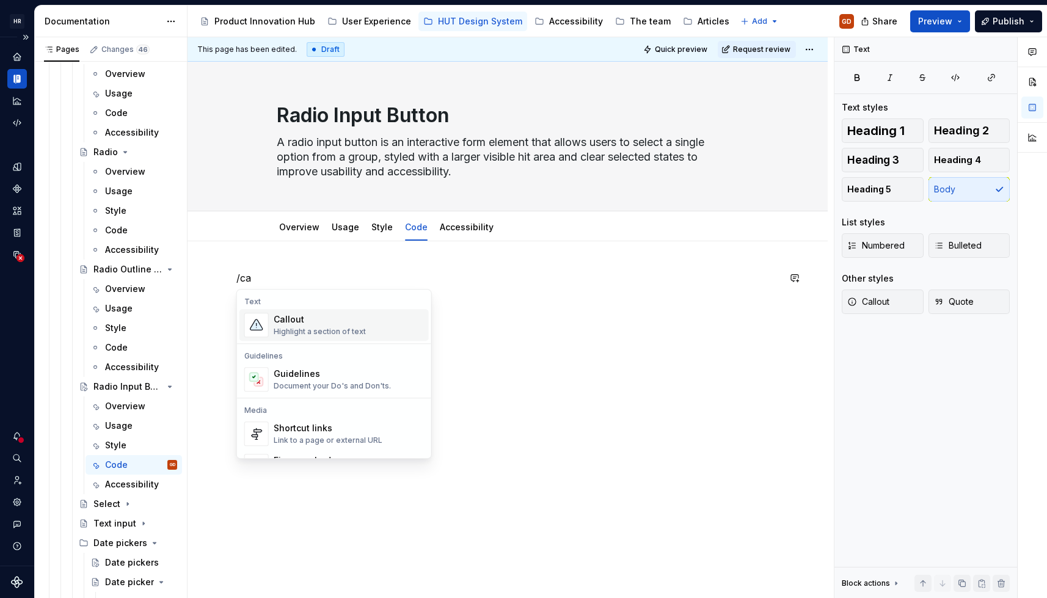
click at [295, 328] on div "Highlight a section of text" at bounding box center [320, 332] width 92 height 10
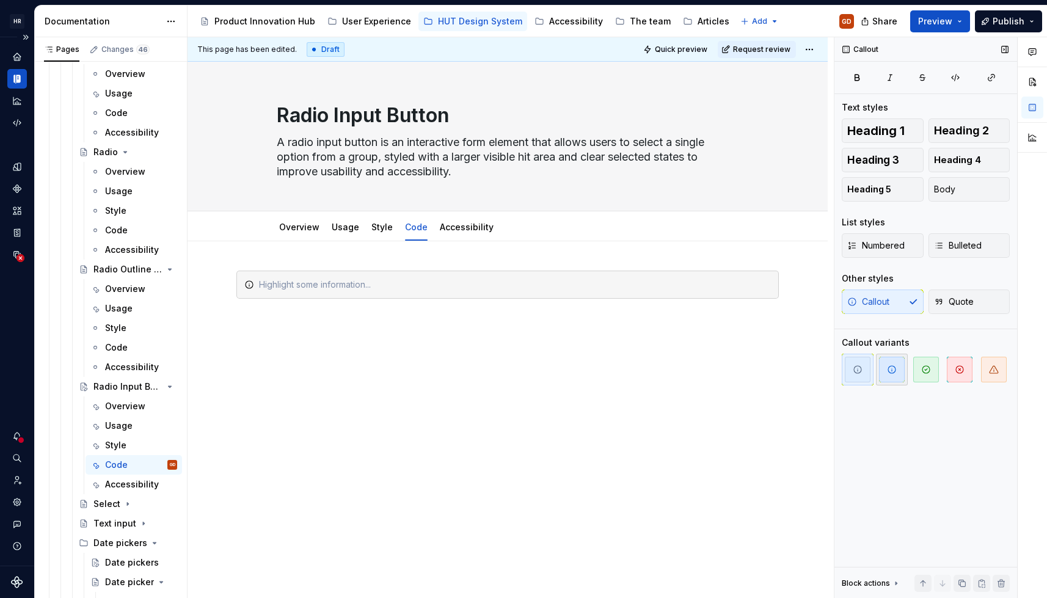
click at [768, 343] on span "button" at bounding box center [892, 370] width 26 height 26
click at [768, 343] on icon "button" at bounding box center [994, 370] width 10 height 10
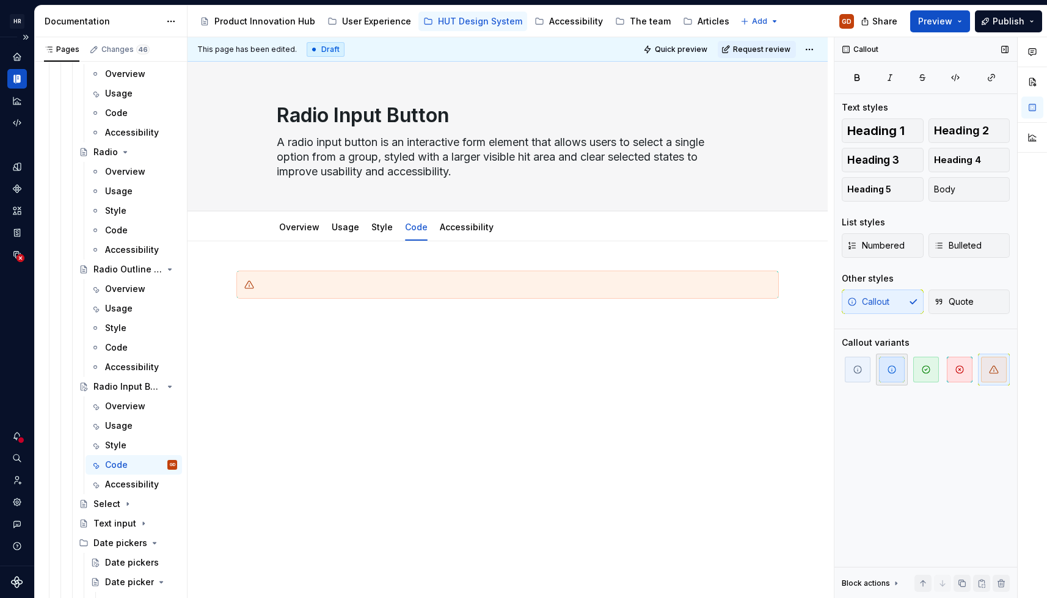
click at [768, 343] on span "button" at bounding box center [892, 370] width 26 height 26
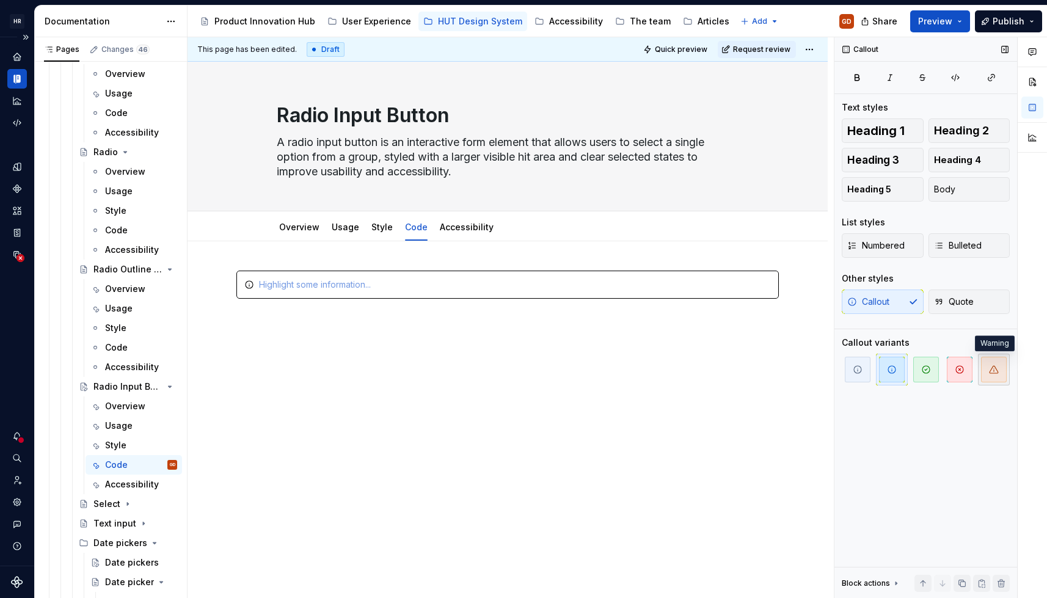
click at [768, 343] on icon "button" at bounding box center [994, 370] width 10 height 10
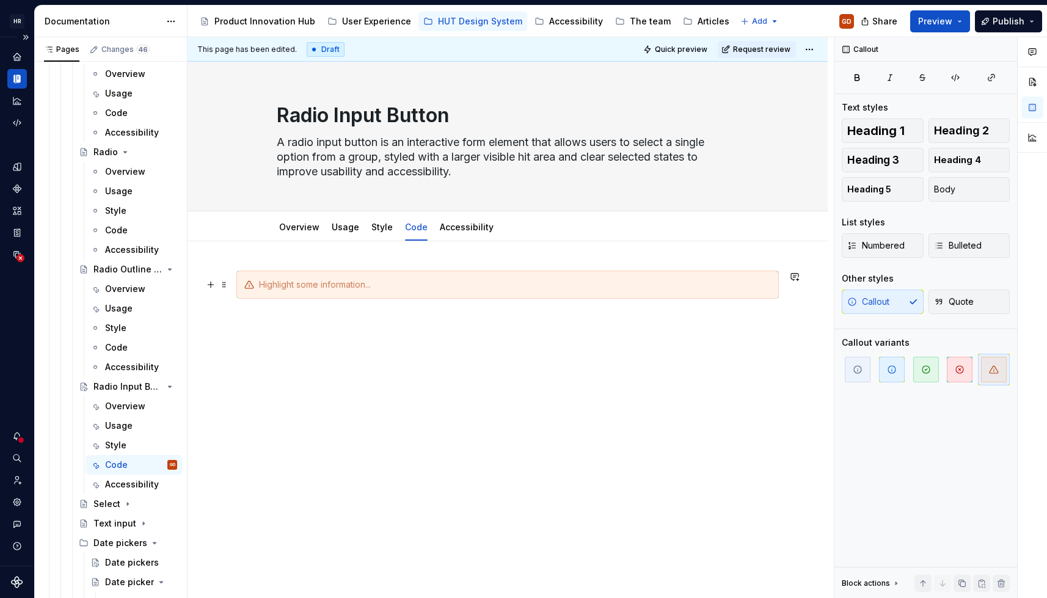
click at [315, 286] on div at bounding box center [515, 284] width 512 height 12
drag, startPoint x: 435, startPoint y: 281, endPoint x: 259, endPoint y: 284, distance: 175.9
click at [253, 276] on div "Radio Input Button awaiting development" at bounding box center [507, 285] width 542 height 28
copy div "Radio Input Button awaiting development"
click at [343, 343] on div "Radio Input Button awaiting development" at bounding box center [507, 376] width 640 height 270
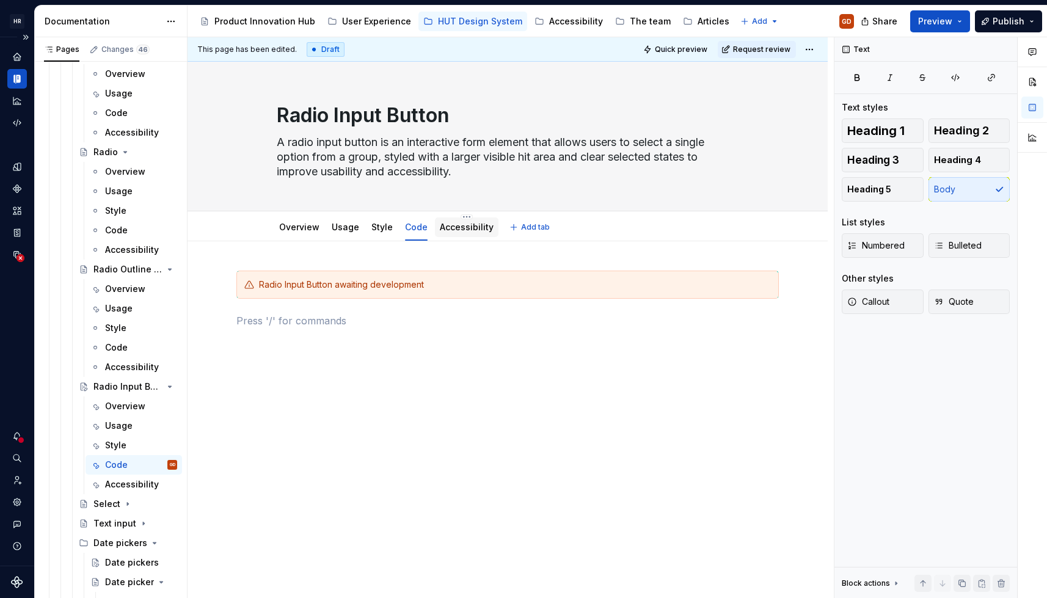
click at [479, 222] on link "Accessibility" at bounding box center [467, 227] width 54 height 10
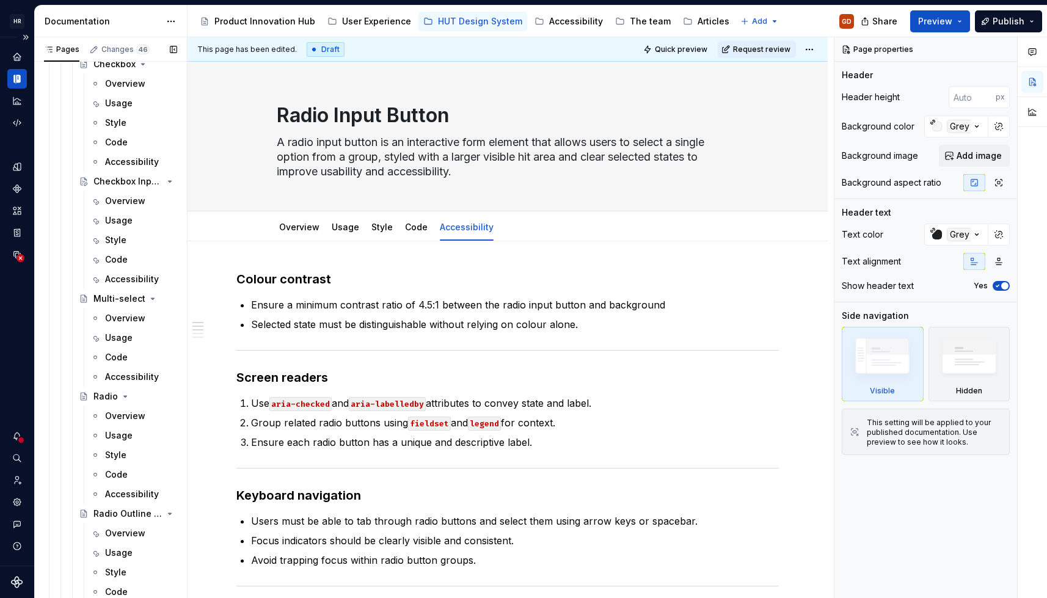
scroll to position [4214, 0]
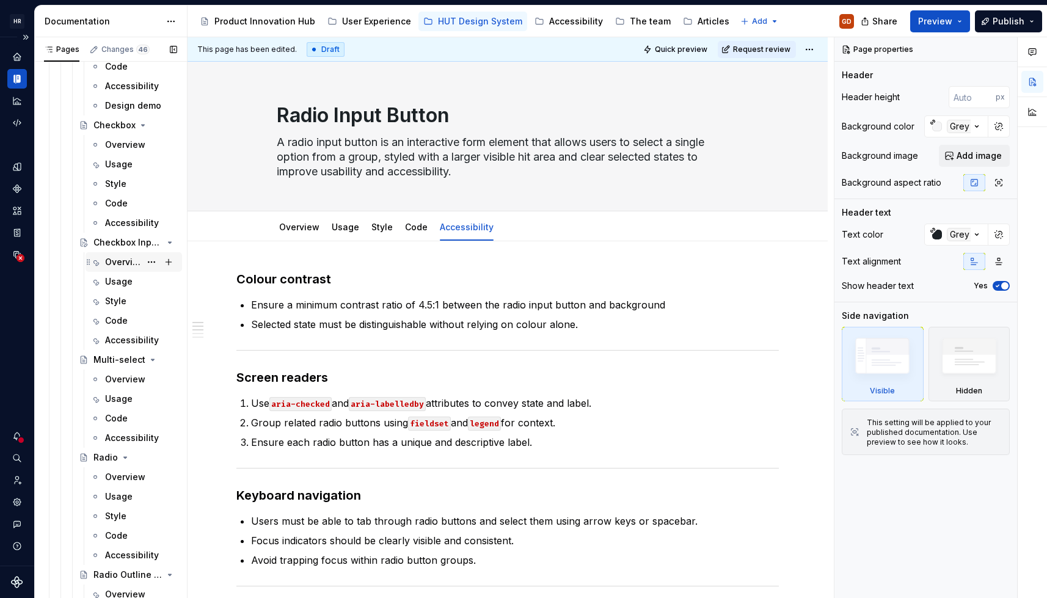
click at [127, 261] on div "Overview" at bounding box center [122, 262] width 35 height 12
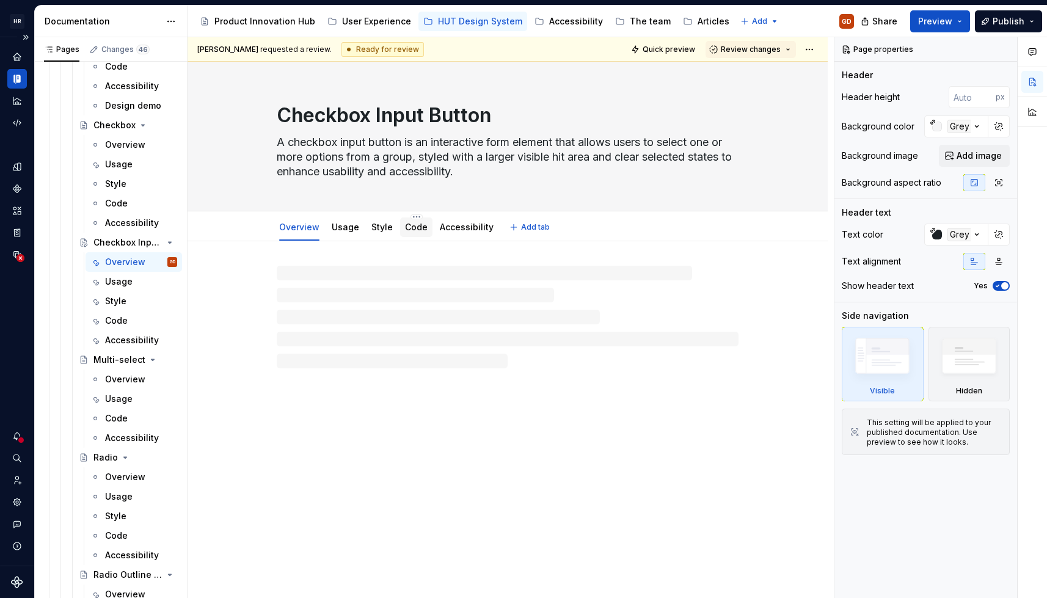
click at [414, 227] on link "Code" at bounding box center [416, 227] width 23 height 10
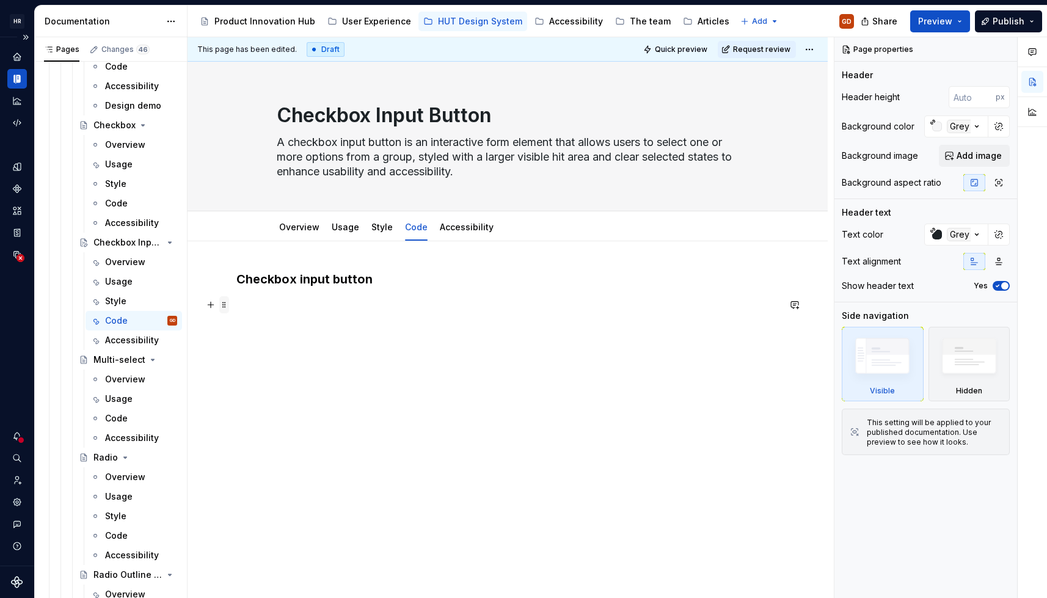
click at [225, 307] on span at bounding box center [224, 304] width 10 height 17
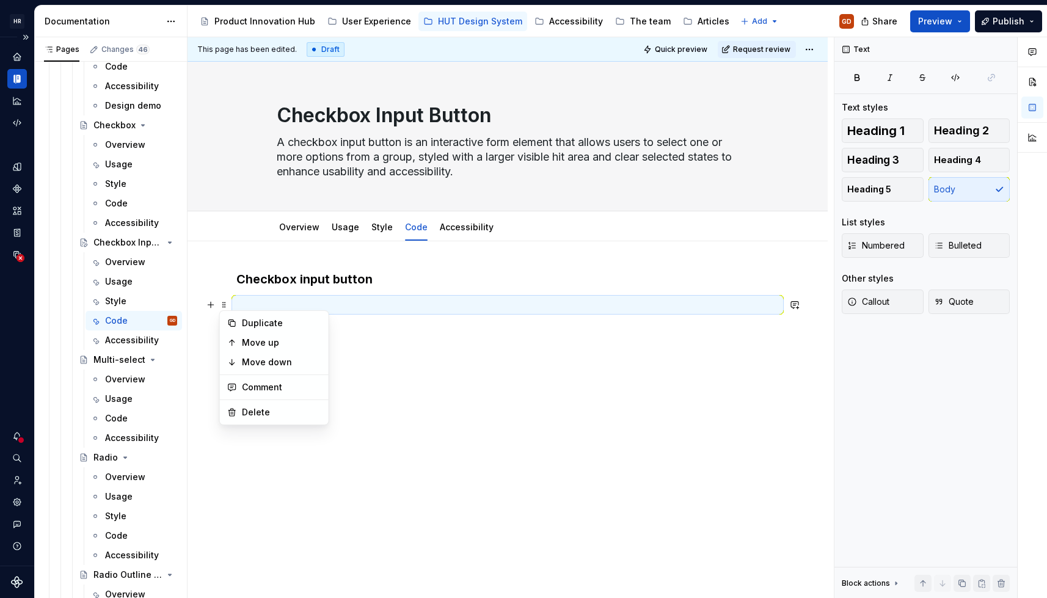
click at [310, 290] on div "Checkbox input button" at bounding box center [507, 294] width 542 height 46
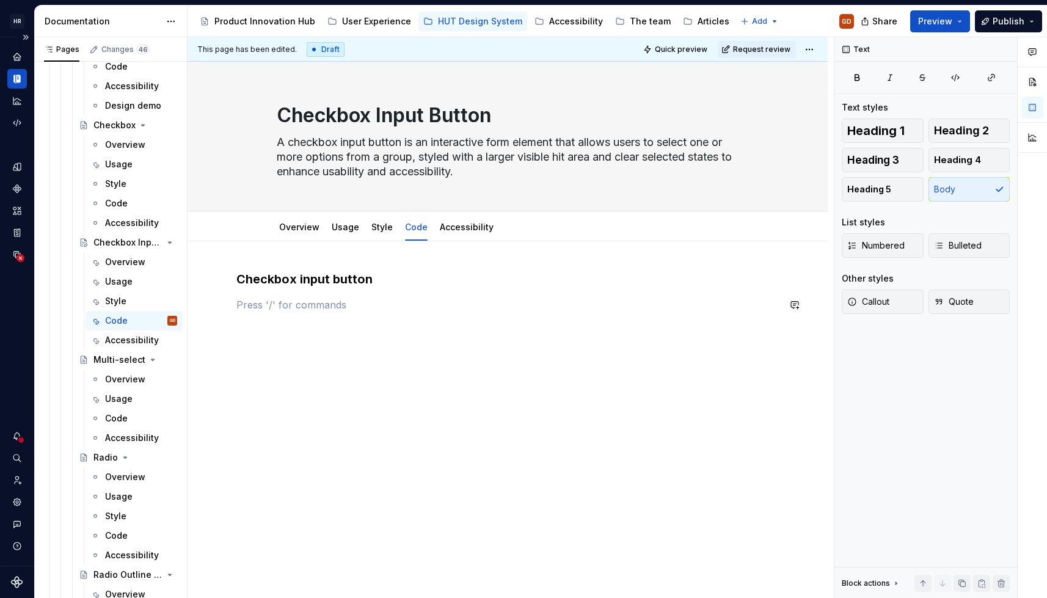
click at [396, 343] on div "Checkbox input button" at bounding box center [507, 376] width 640 height 270
click at [361, 313] on div "Checkbox input button" at bounding box center [507, 294] width 542 height 46
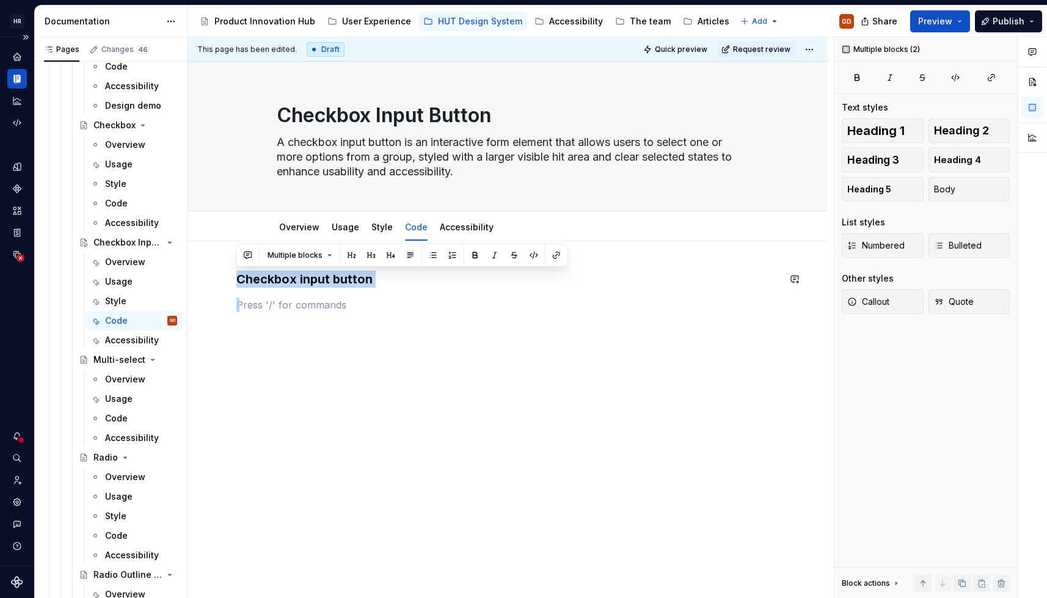
drag, startPoint x: 358, startPoint y: 311, endPoint x: 207, endPoint y: 253, distance: 161.4
click at [207, 253] on div "Checkbox input button" at bounding box center [507, 376] width 640 height 270
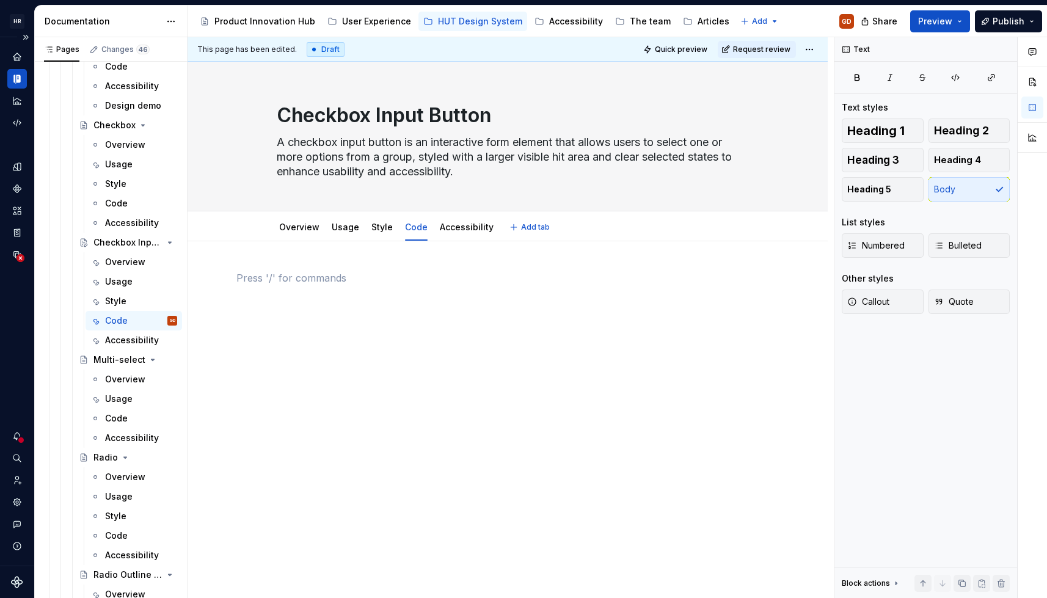
type textarea "*"
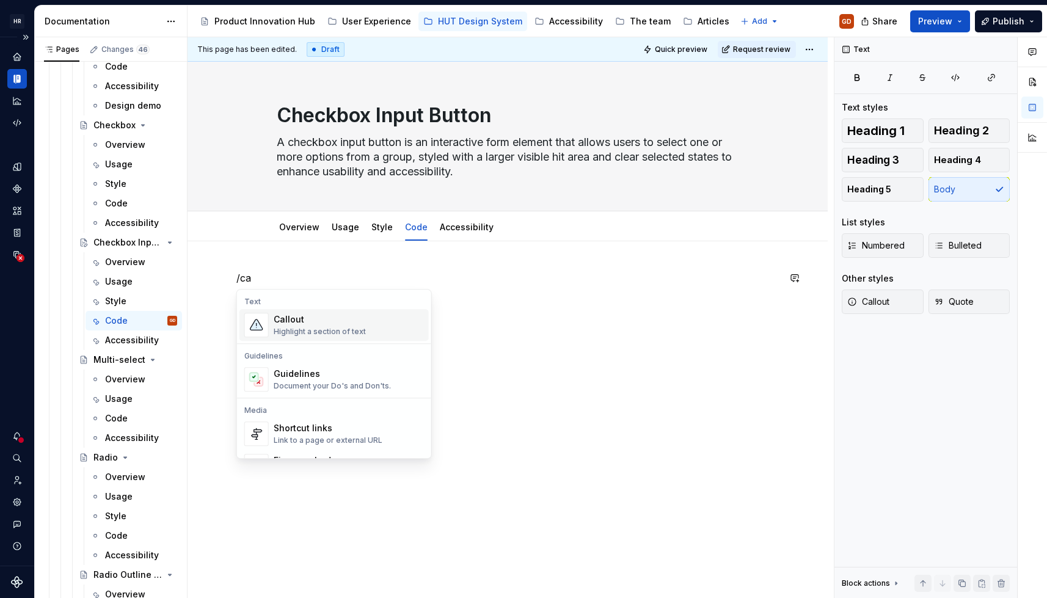
click at [297, 325] on div "Callout Highlight a section of text" at bounding box center [320, 324] width 92 height 23
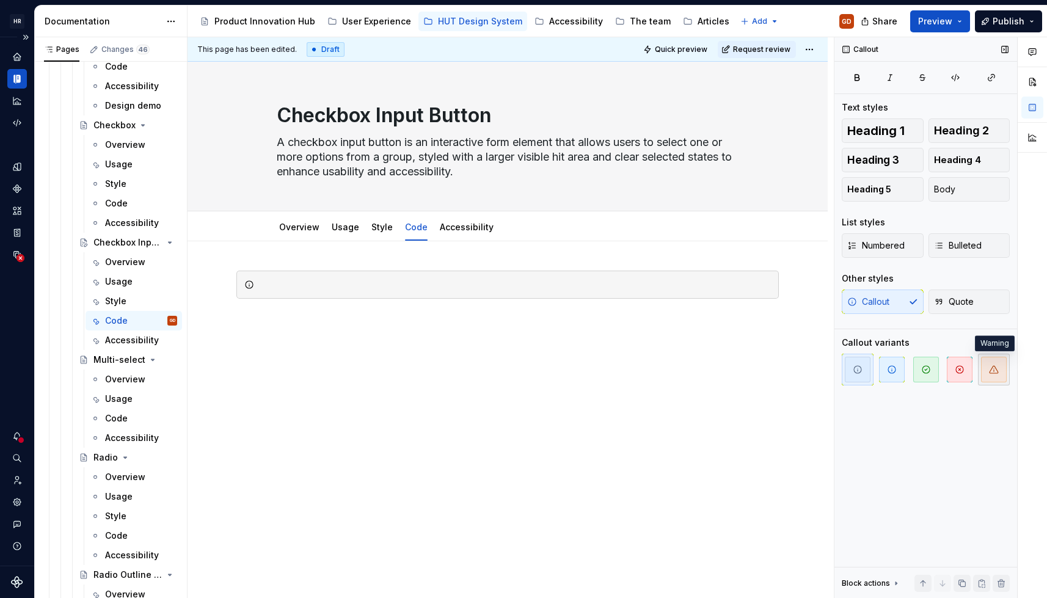
click at [768, 343] on icon "button" at bounding box center [994, 370] width 10 height 10
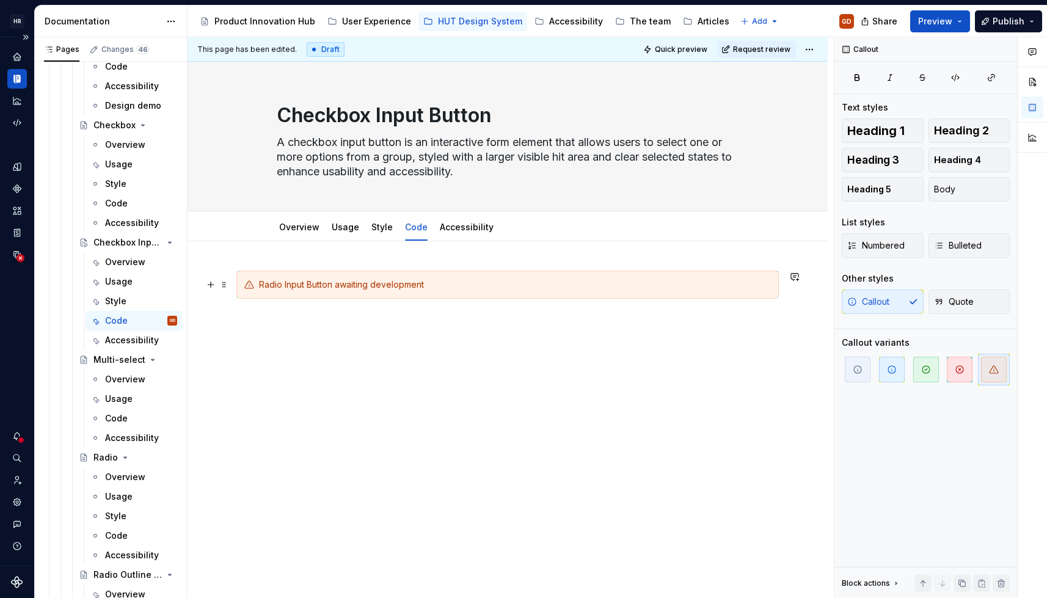
click at [272, 285] on div "Radio Input Button awaiting development" at bounding box center [515, 284] width 512 height 12
click at [469, 343] on div "Checkbox Input Button awaiting development" at bounding box center [507, 376] width 640 height 270
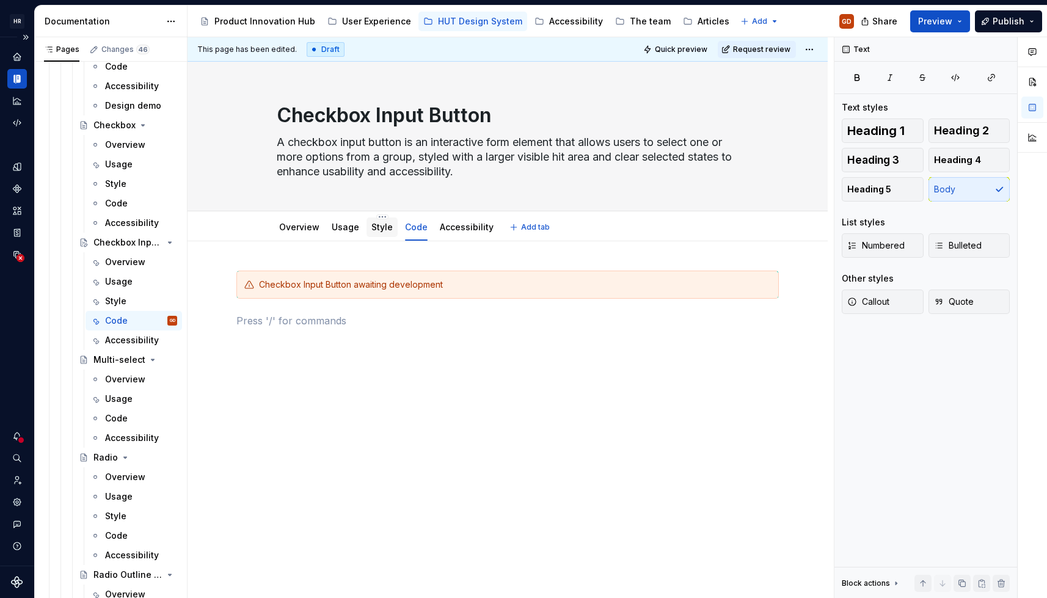
click at [380, 228] on link "Style" at bounding box center [381, 227] width 21 height 10
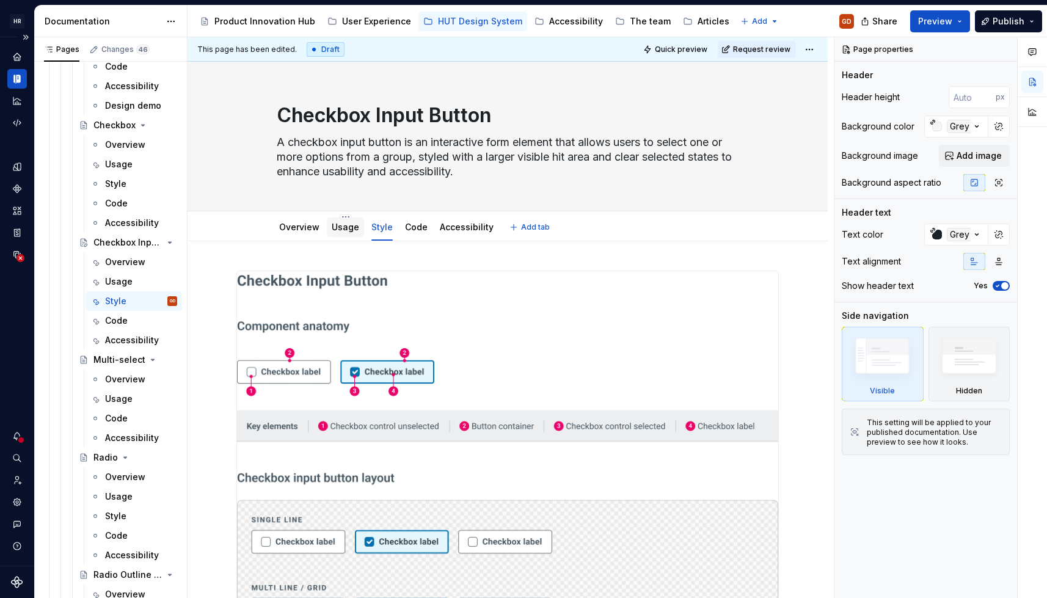
click at [347, 230] on link "Usage" at bounding box center [345, 227] width 27 height 10
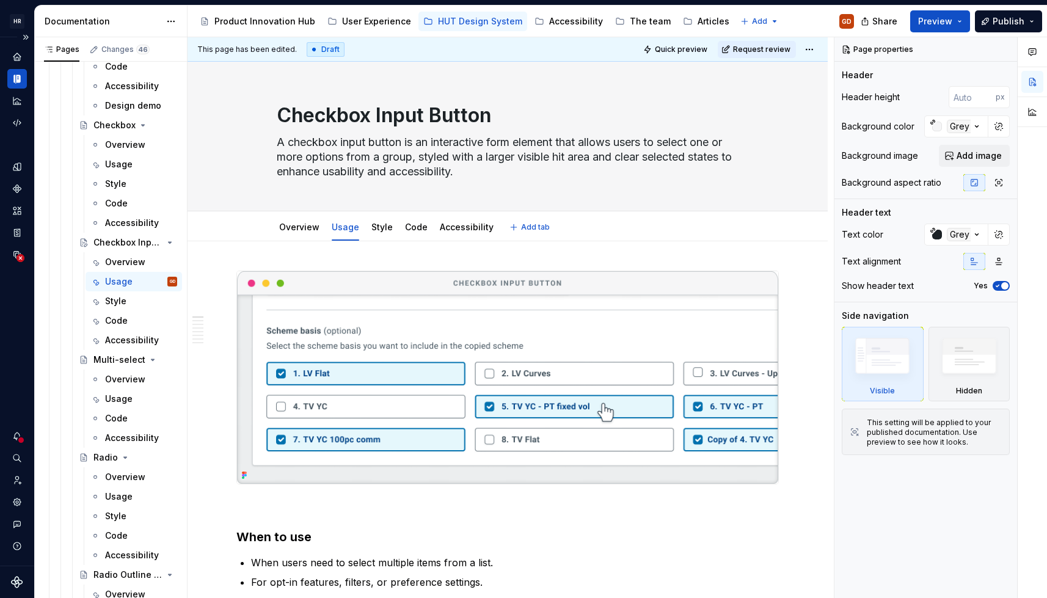
type textarea "*"
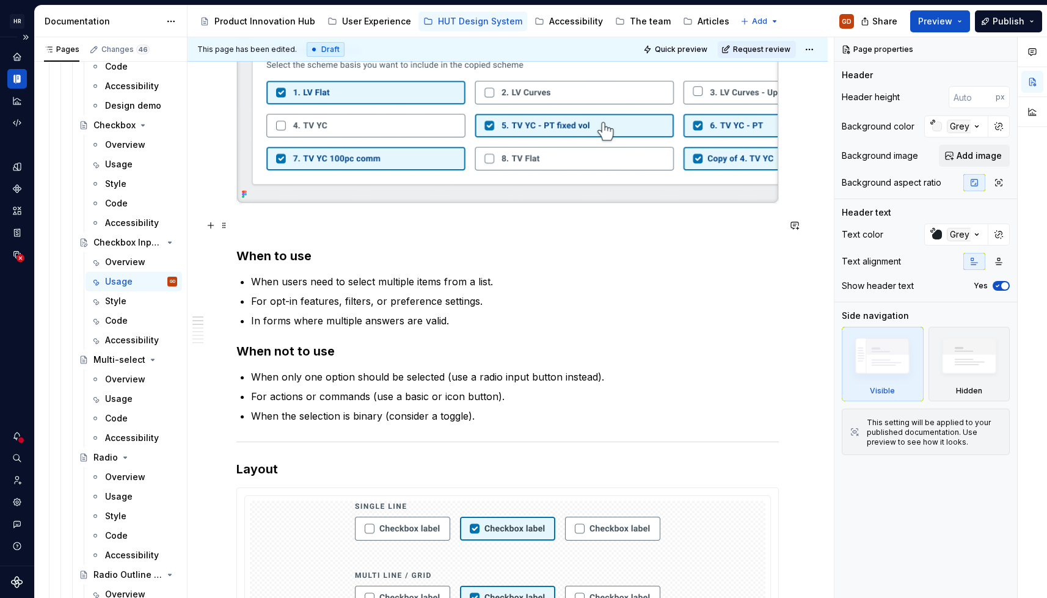
scroll to position [366, 0]
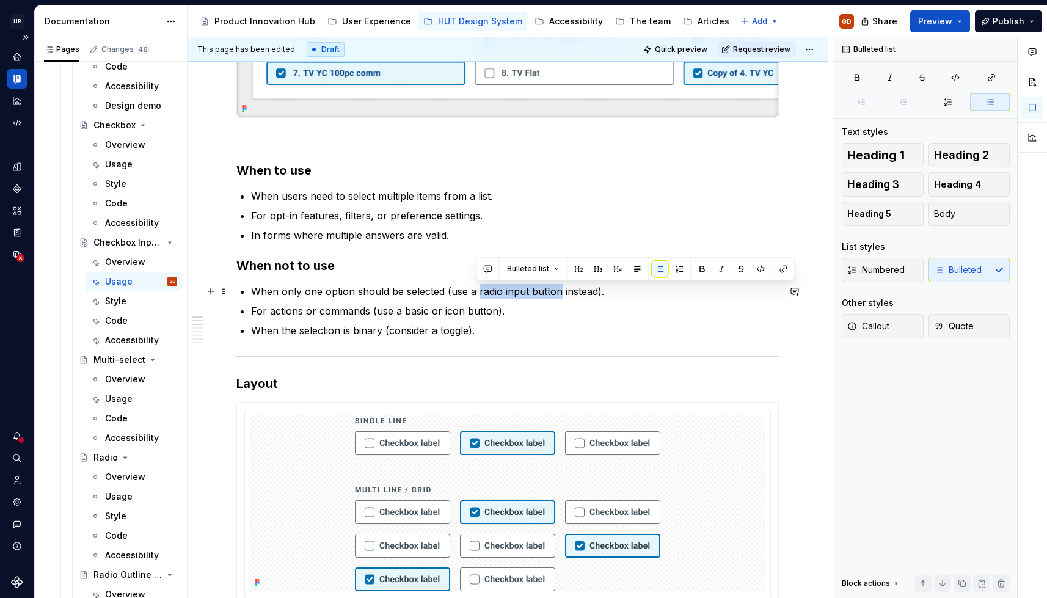
drag, startPoint x: 474, startPoint y: 290, endPoint x: 558, endPoint y: 288, distance: 83.7
click at [558, 288] on p "When only one option should be selected (use a radio input button instead)." at bounding box center [515, 291] width 528 height 15
click at [768, 75] on icon "button" at bounding box center [991, 78] width 7 height 7
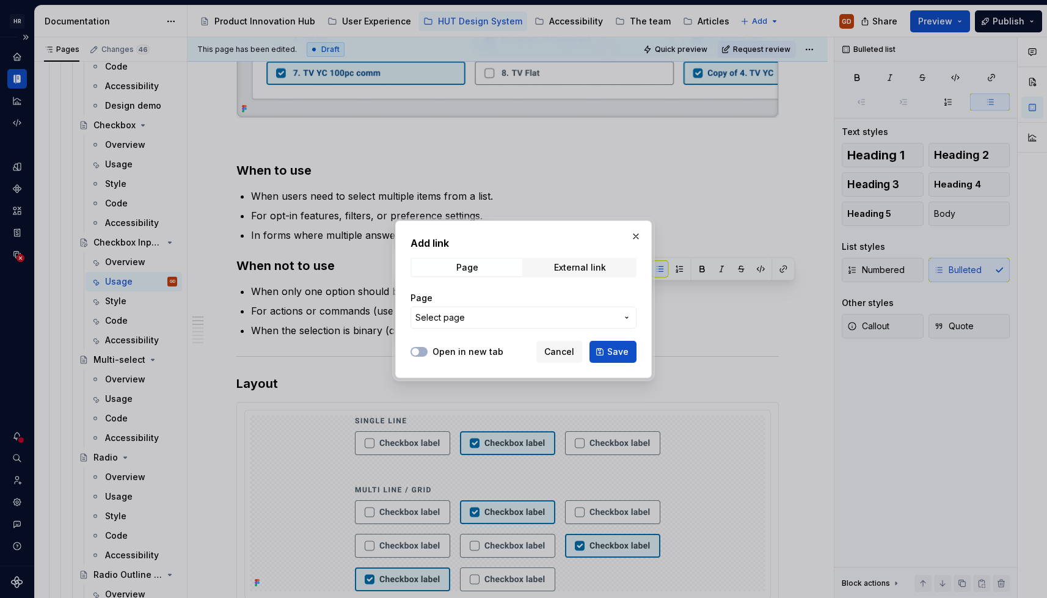
click at [582, 315] on span "Select page" at bounding box center [516, 317] width 202 height 12
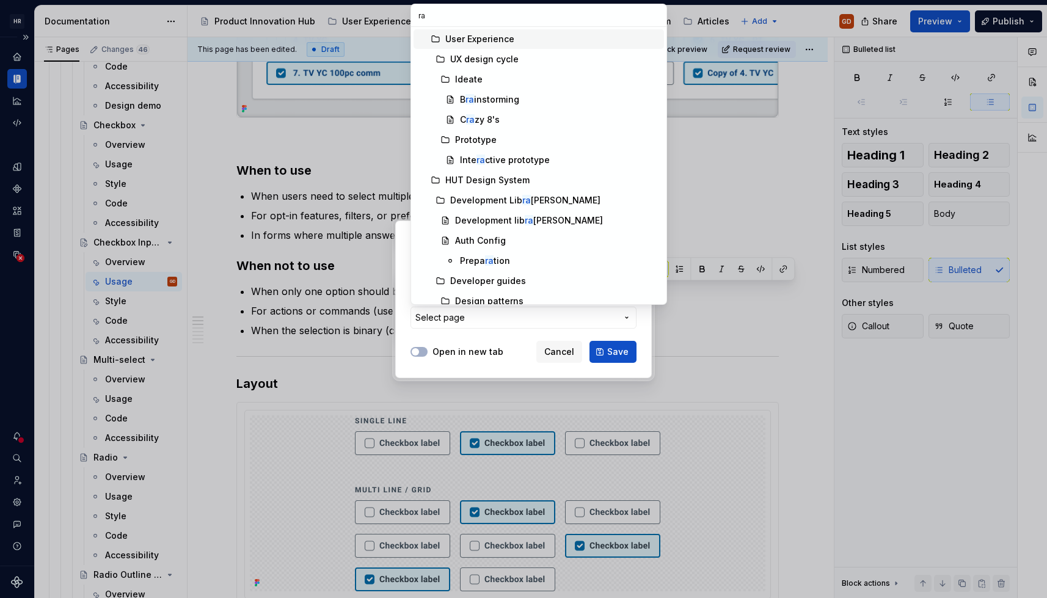
type input "rad"
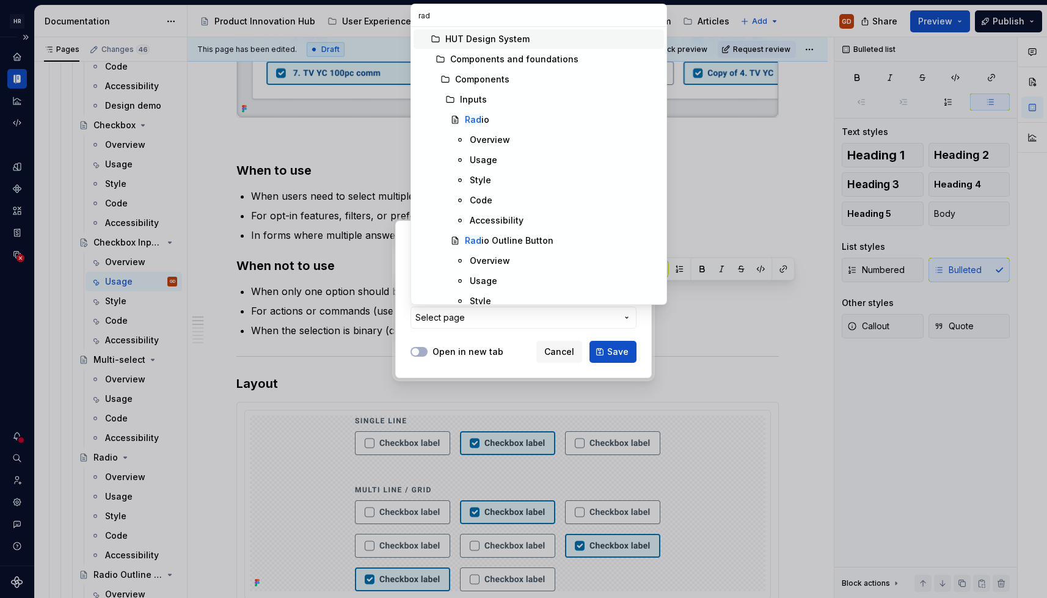
type textarea "*"
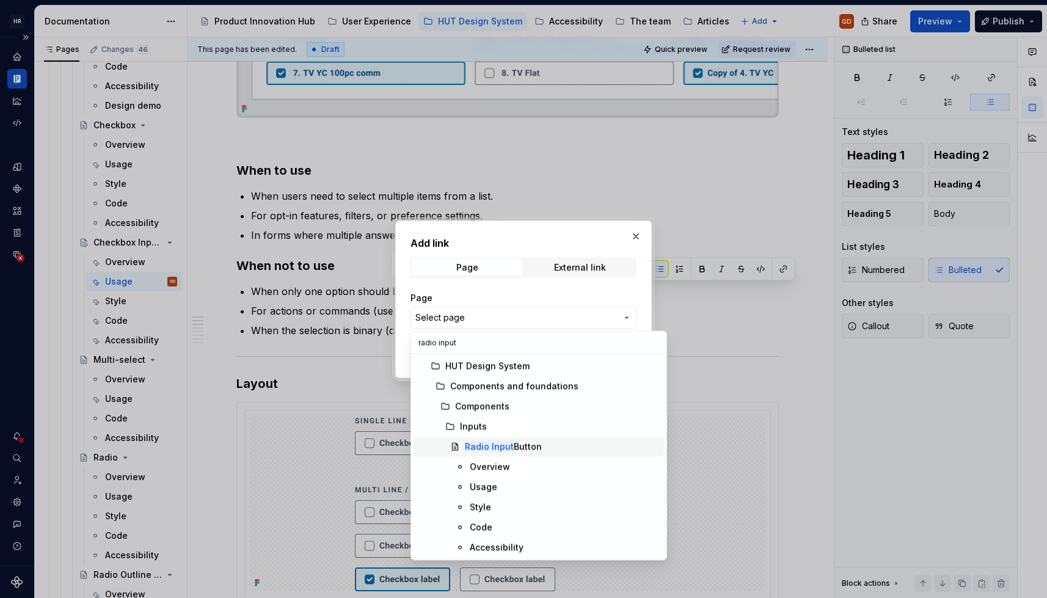
type input "radio input"
click at [520, 343] on span "Radio Input Button" at bounding box center [538, 447] width 250 height 20
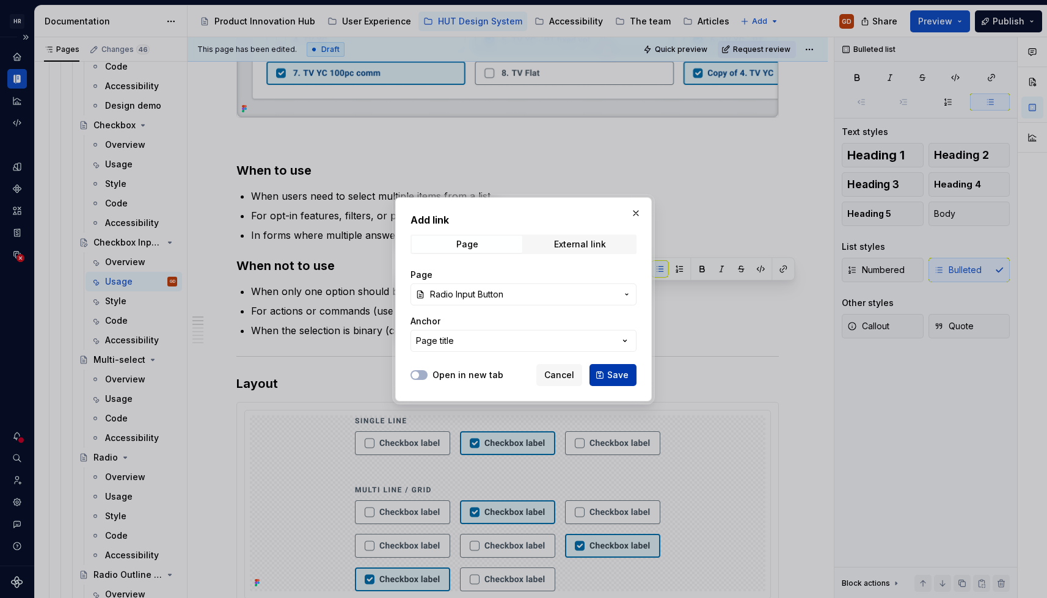
click at [617, 343] on span "Save" at bounding box center [617, 375] width 21 height 12
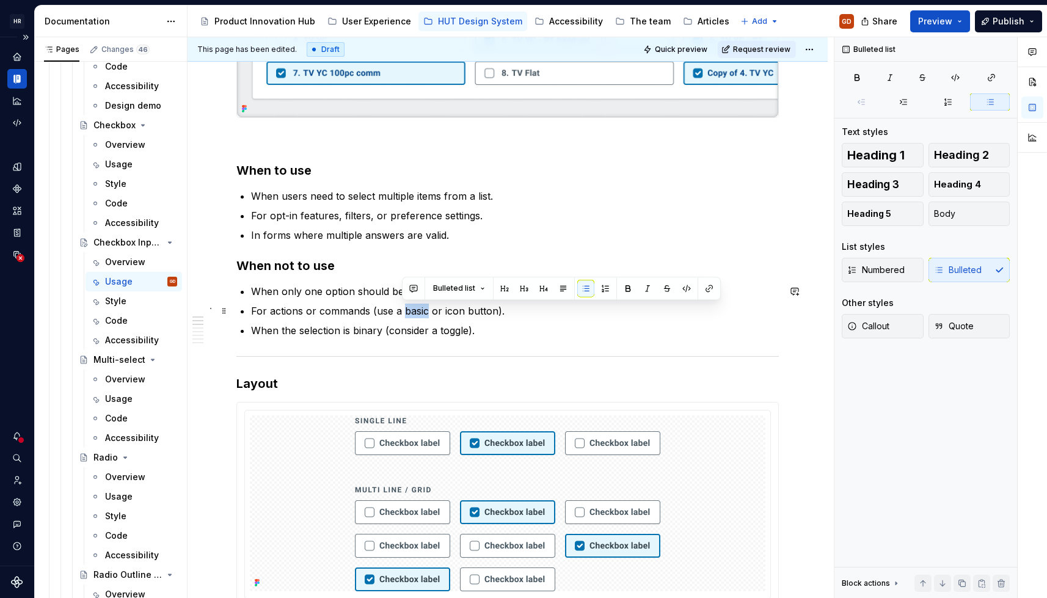
drag, startPoint x: 403, startPoint y: 311, endPoint x: 426, endPoint y: 313, distance: 22.7
click at [426, 313] on p "For actions or commands (use a basic or icon button)." at bounding box center [515, 310] width 528 height 15
click at [425, 313] on p "For actions or commands (use a basic or icon button)." at bounding box center [515, 310] width 528 height 15
click at [402, 312] on p "For actions or commands (use a basic or icon button)." at bounding box center [515, 310] width 528 height 15
click at [421, 311] on p "For actions or commands (use a basic or icon button)." at bounding box center [515, 310] width 528 height 15
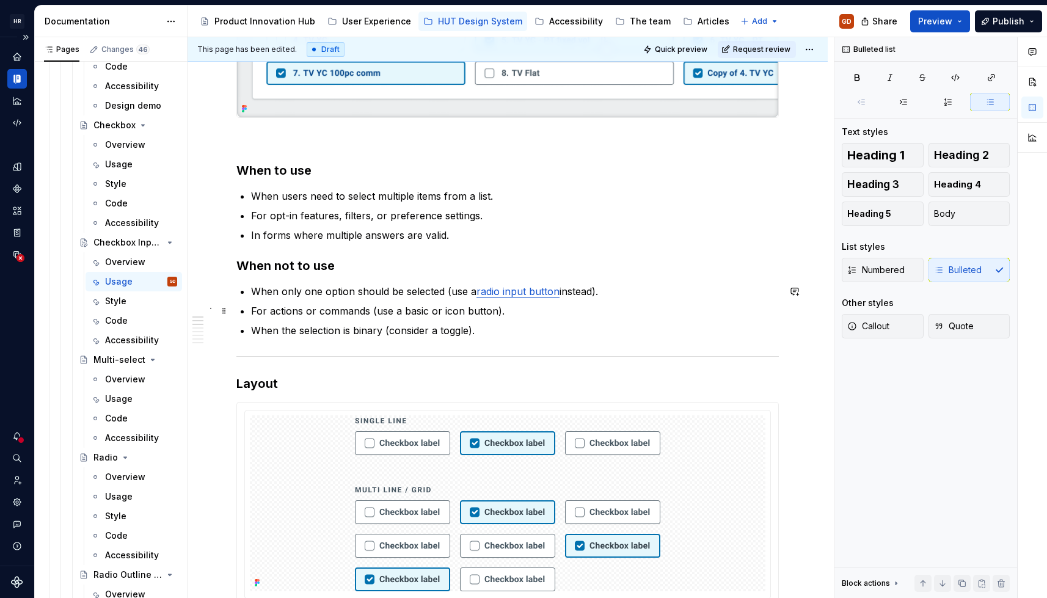
click at [424, 311] on p "For actions or commands (use a basic or icon button)." at bounding box center [515, 310] width 528 height 15
drag, startPoint x: 459, startPoint y: 312, endPoint x: 402, endPoint y: 310, distance: 57.5
click at [402, 310] on p "For actions or commands (use a basic button or icon button)." at bounding box center [515, 310] width 528 height 15
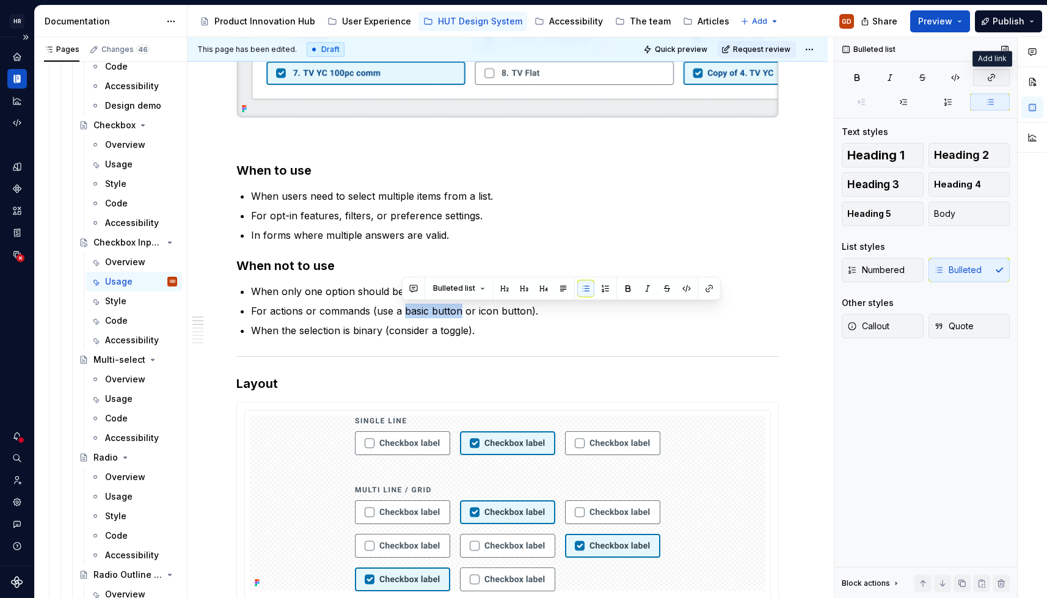
click at [768, 70] on button "button" at bounding box center [991, 77] width 37 height 17
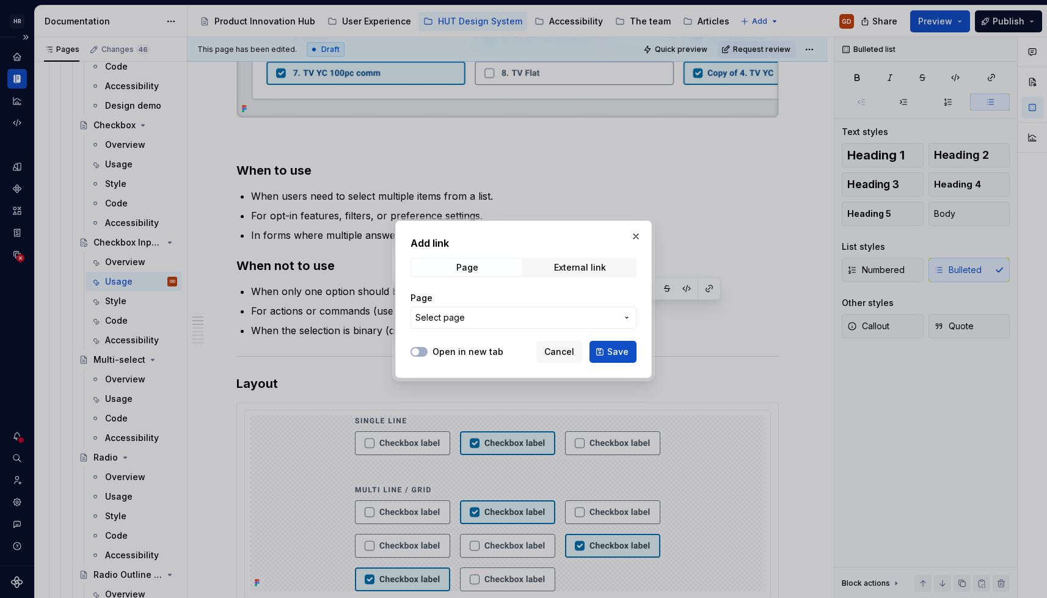
click at [501, 316] on span "Select page" at bounding box center [516, 317] width 202 height 12
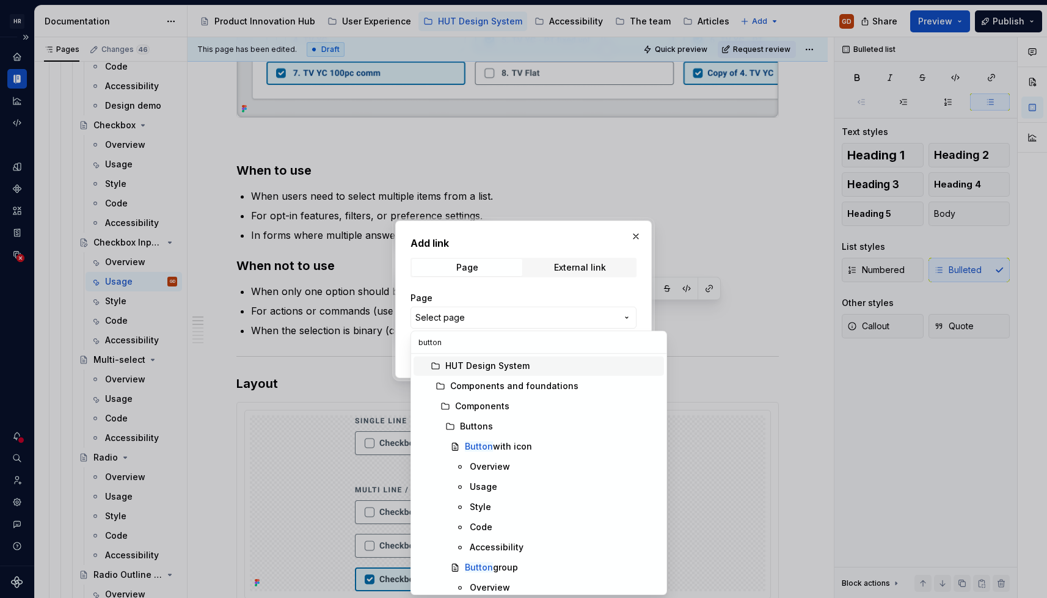
type input "button"
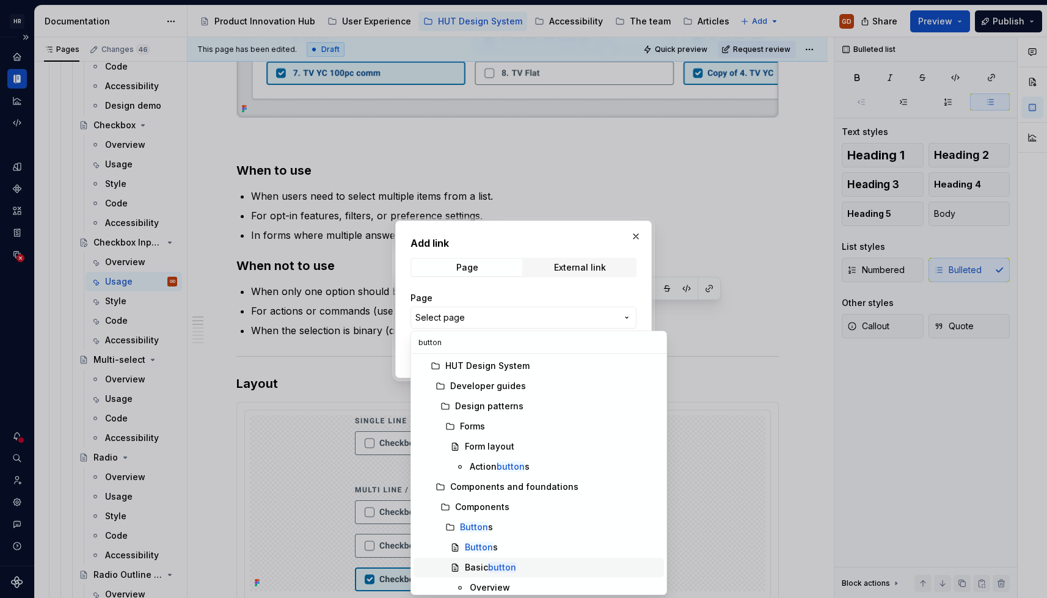
click at [501, 343] on mark "button" at bounding box center [502, 567] width 28 height 10
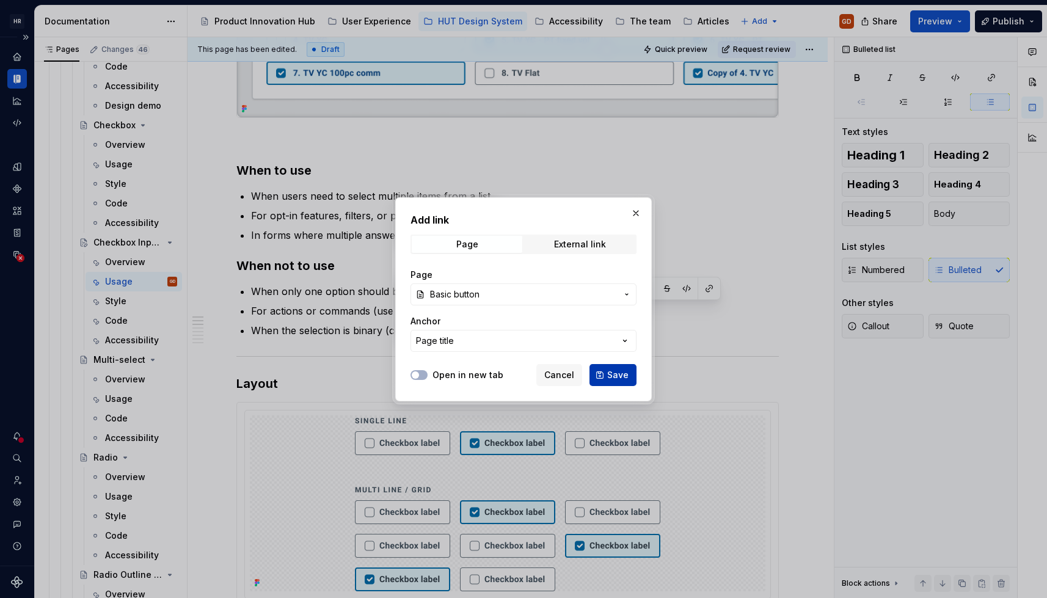
click at [617, 343] on span "Save" at bounding box center [617, 375] width 21 height 12
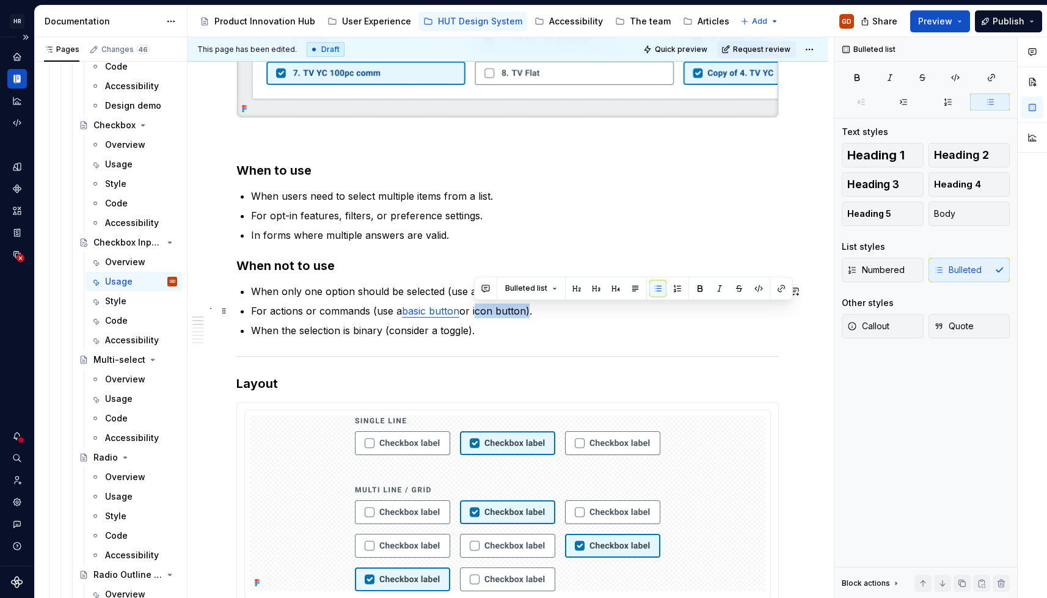
drag, startPoint x: 524, startPoint y: 309, endPoint x: 474, endPoint y: 314, distance: 49.8
click at [474, 314] on p "For actions or commands (use a basic button or icon button)." at bounding box center [515, 310] width 528 height 15
click at [768, 287] on button "button" at bounding box center [780, 288] width 17 height 17
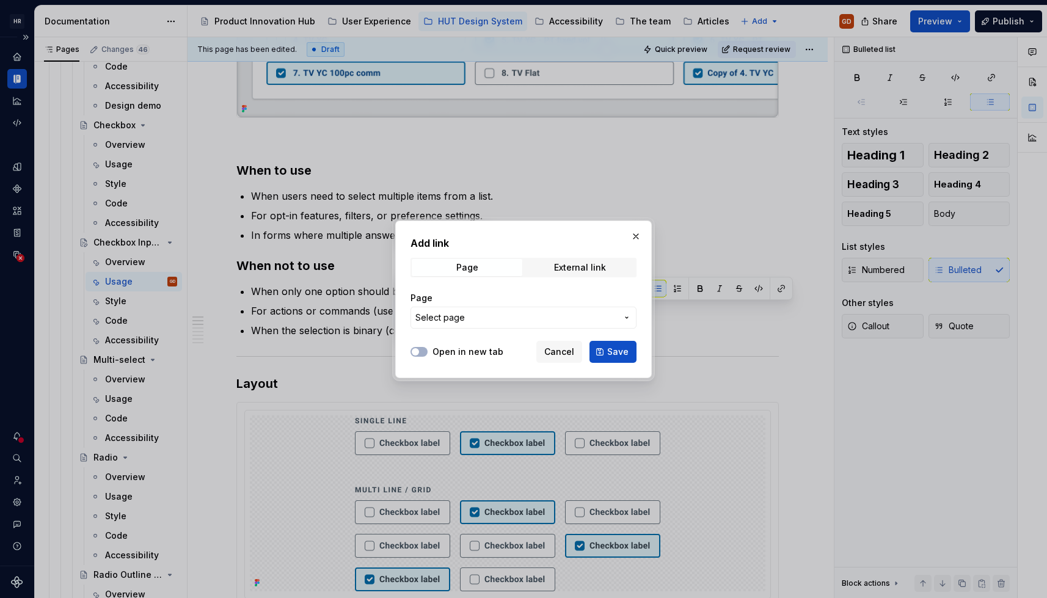
click at [558, 319] on span "Select page" at bounding box center [516, 317] width 202 height 12
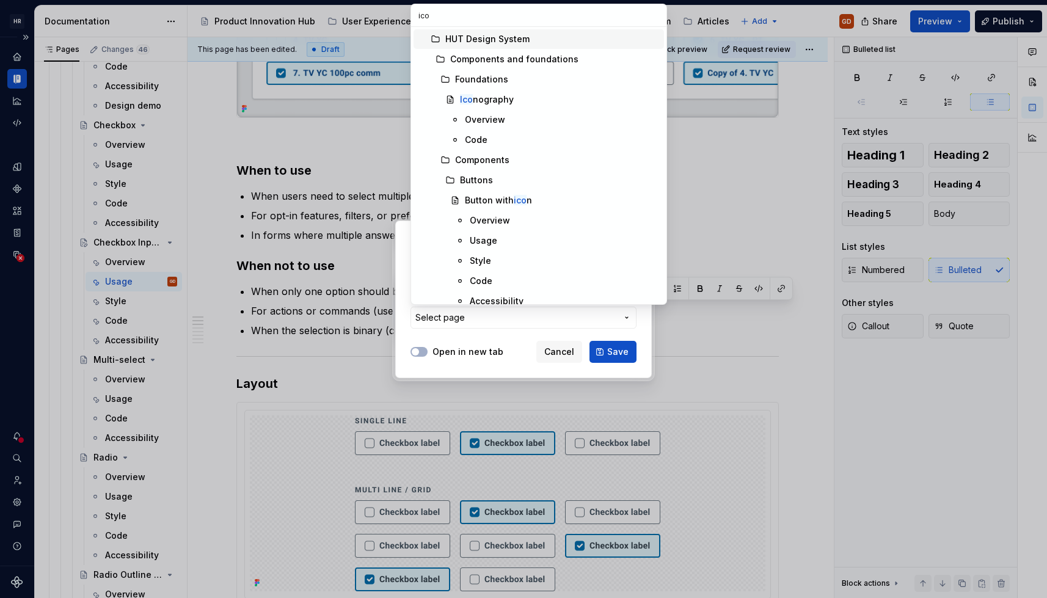
type input "icon"
click at [514, 195] on mark "icon" at bounding box center [523, 200] width 18 height 10
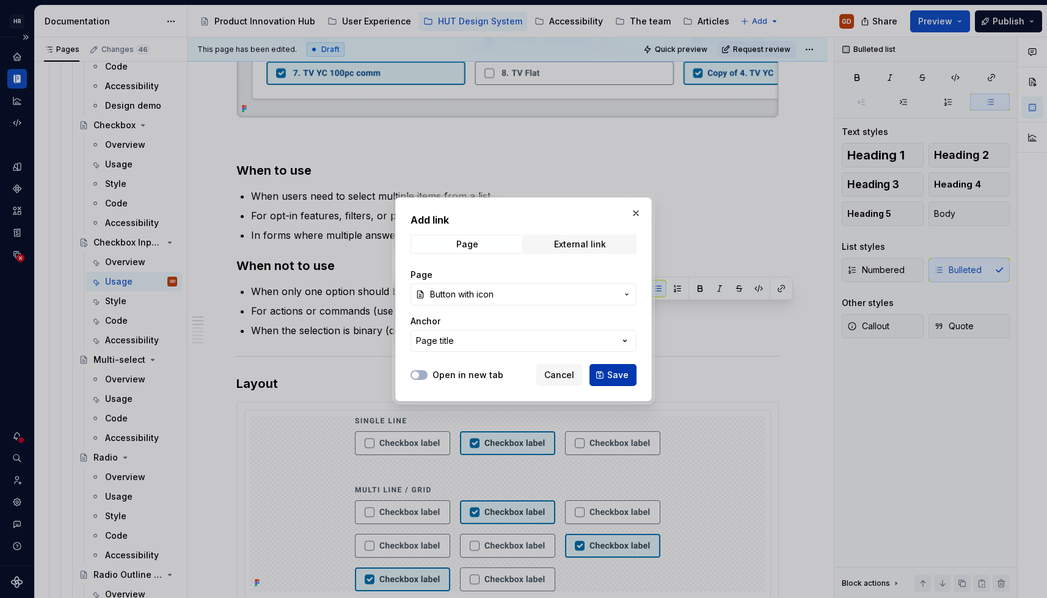
click at [623, 343] on span "Save" at bounding box center [617, 375] width 21 height 12
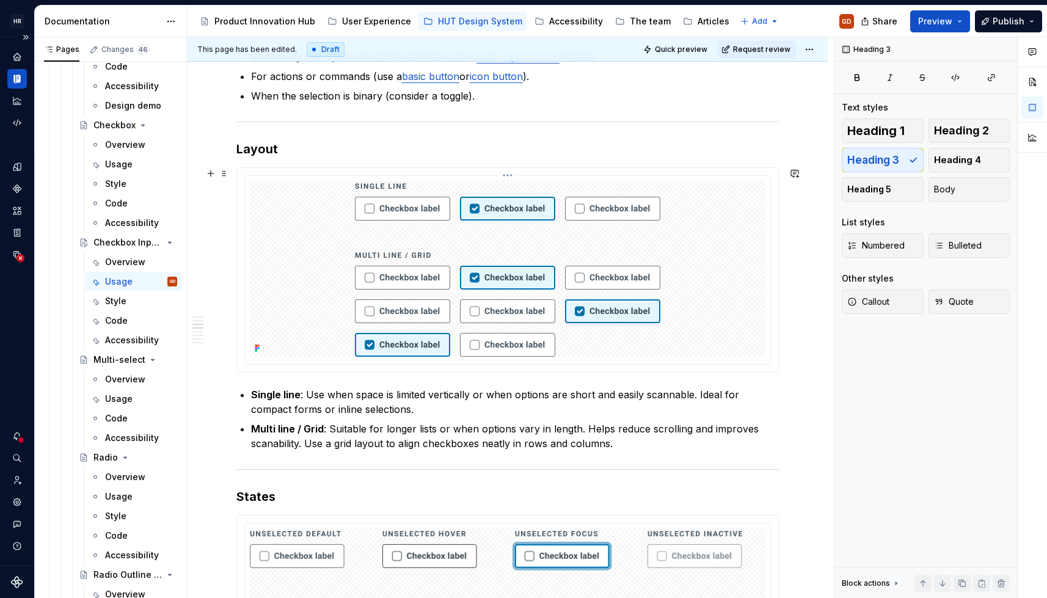
scroll to position [672, 0]
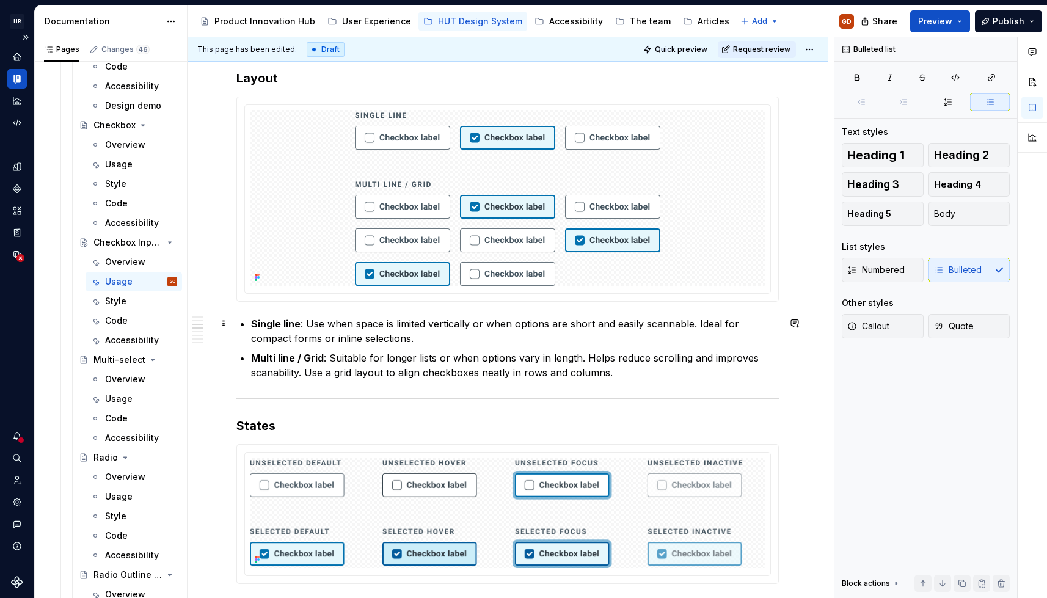
click at [424, 336] on p "Single line : Use when space is limited vertically or when options are short an…" at bounding box center [515, 330] width 528 height 29
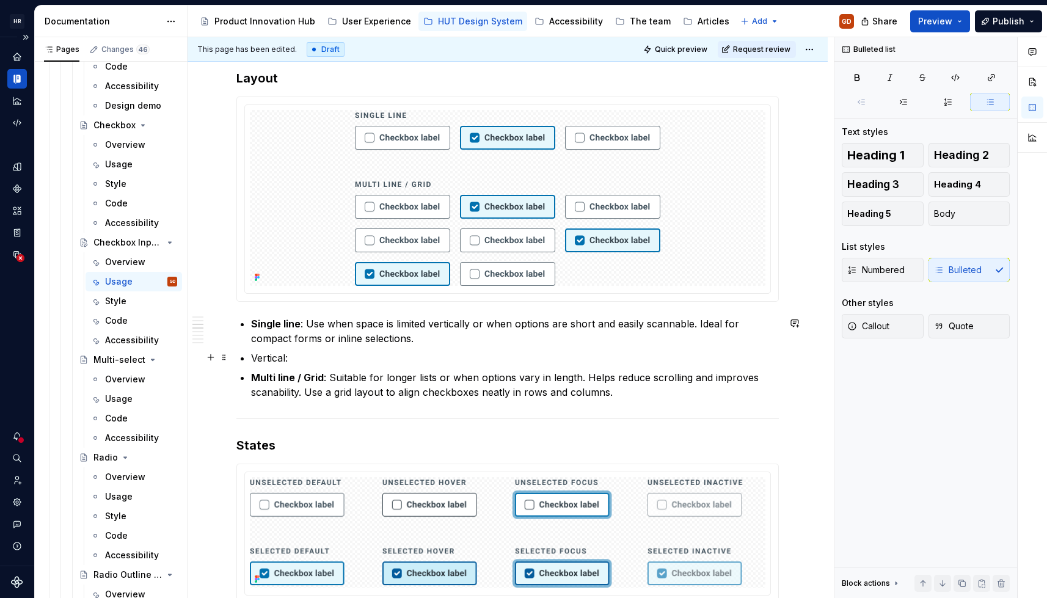
click at [325, 343] on p "Vertical:" at bounding box center [515, 358] width 528 height 15
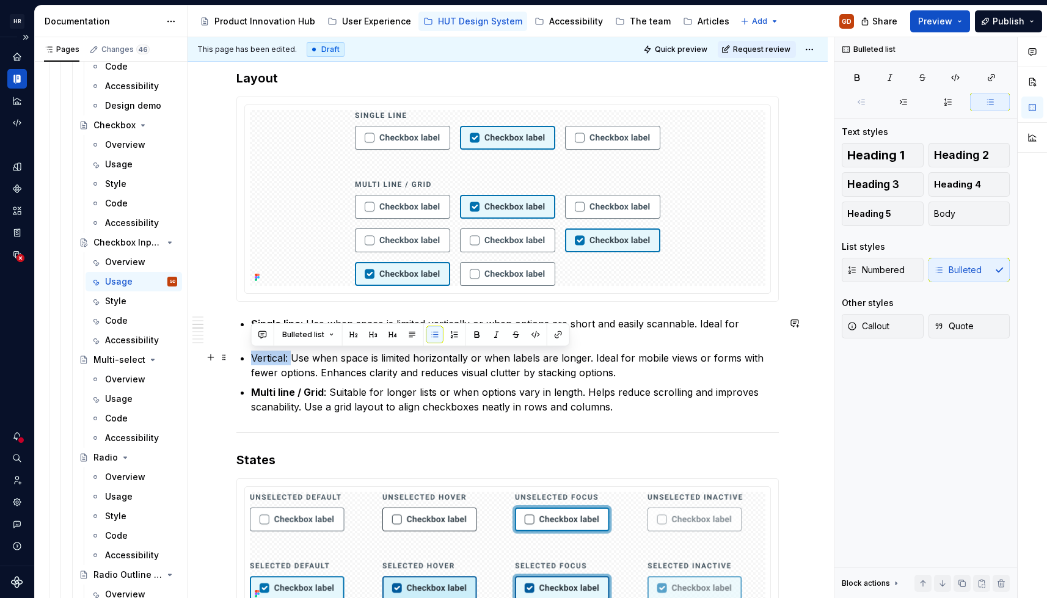
drag, startPoint x: 291, startPoint y: 356, endPoint x: 252, endPoint y: 359, distance: 38.6
click at [252, 343] on p "Vertical: Use when space is limited horizontally or when labels are longer. Ide…" at bounding box center [515, 365] width 528 height 29
click at [286, 343] on p "Vertical: Use when space is limited horizontally or when labels are longer. Ide…" at bounding box center [515, 365] width 528 height 29
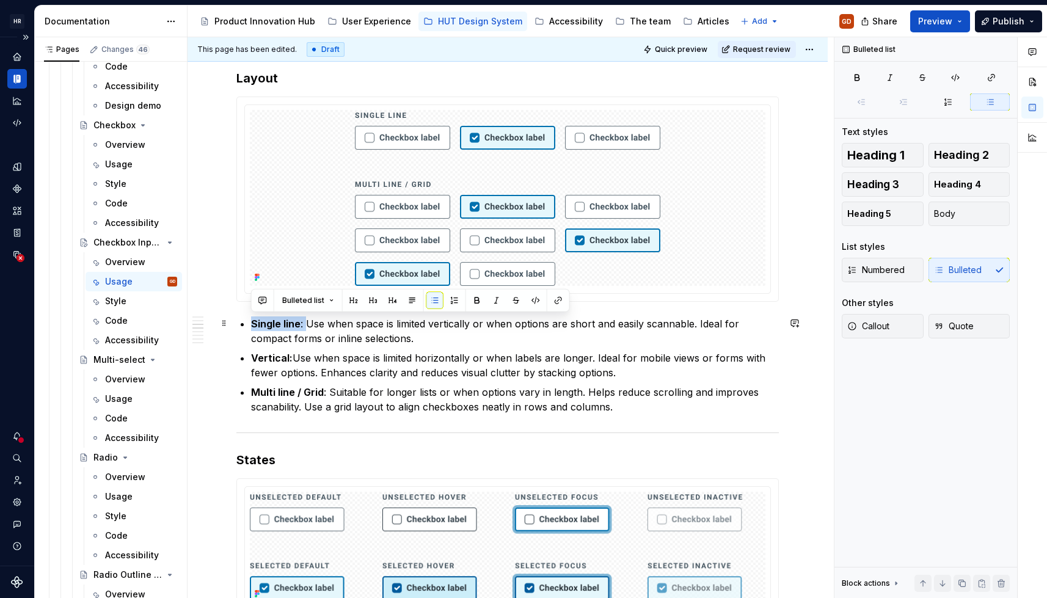
drag, startPoint x: 305, startPoint y: 321, endPoint x: 241, endPoint y: 324, distance: 63.6
click at [251, 324] on li "Single line : Use when space is limited vertically or when options are short an…" at bounding box center [515, 330] width 528 height 29
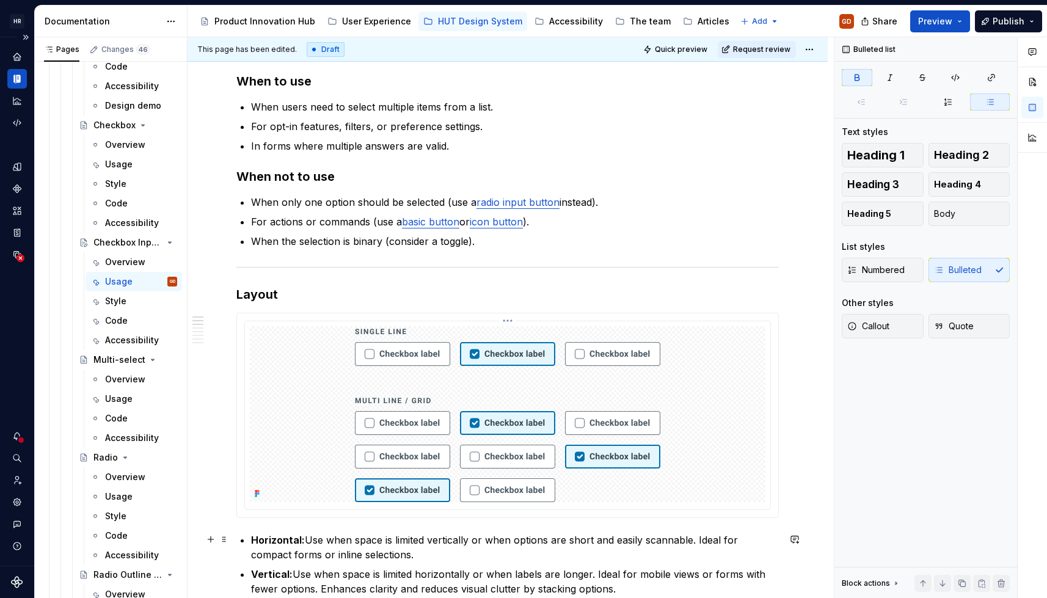
scroll to position [427, 0]
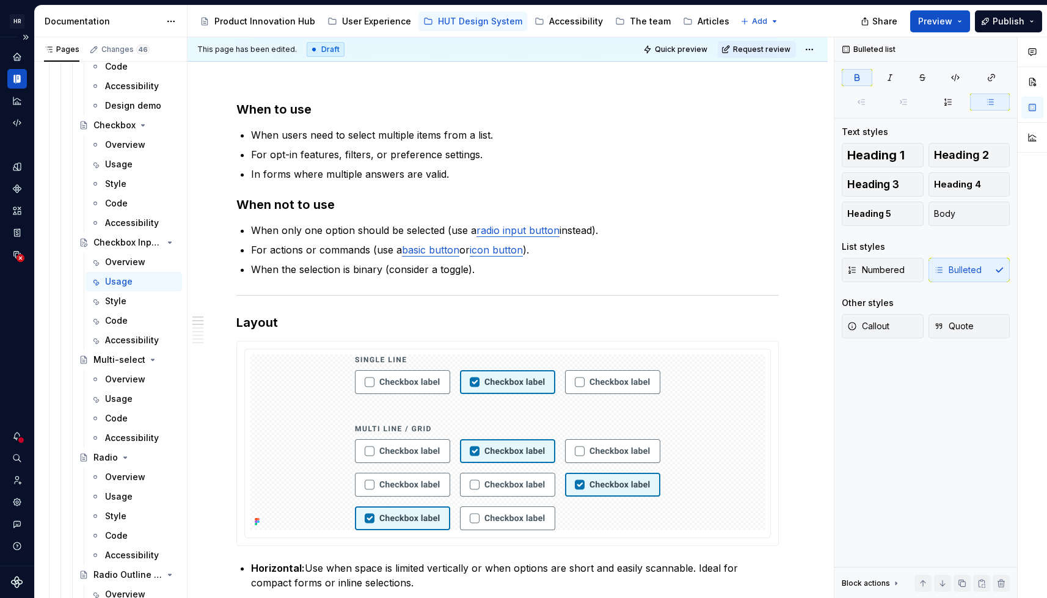
type textarea "*"
